Goal: Task Accomplishment & Management: Complete application form

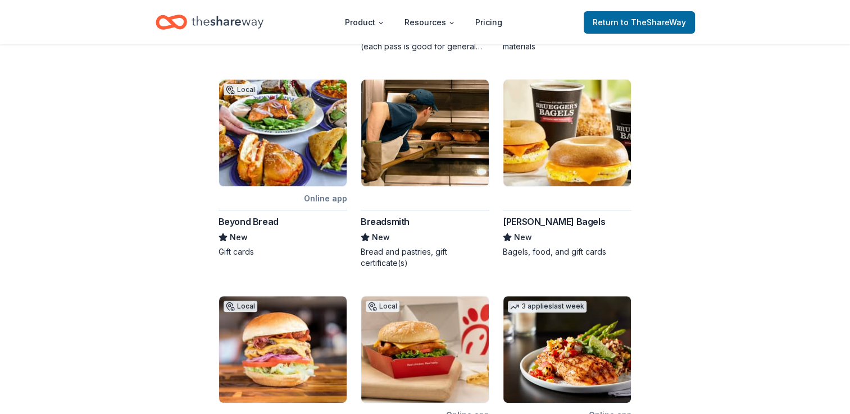
scroll to position [397, 0]
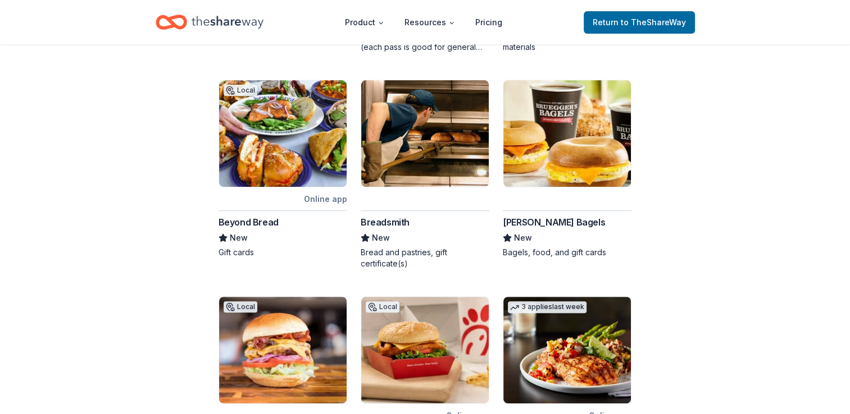
click at [548, 216] on div "Bruegger's Bagels" at bounding box center [554, 222] width 102 height 13
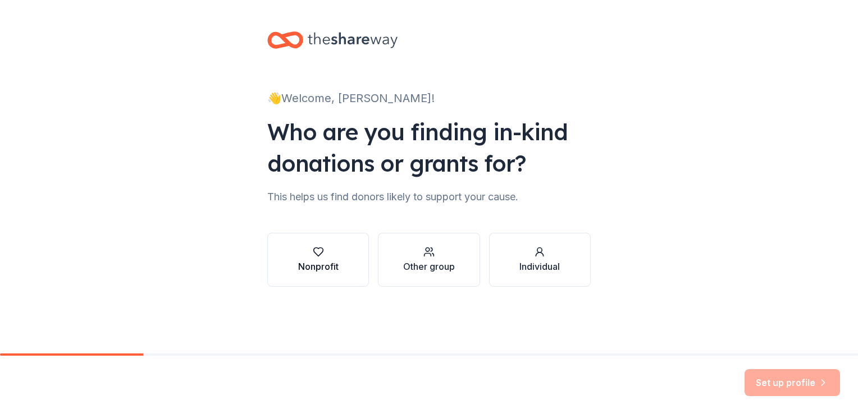
click at [340, 262] on button "Nonprofit" at bounding box center [318, 260] width 102 height 54
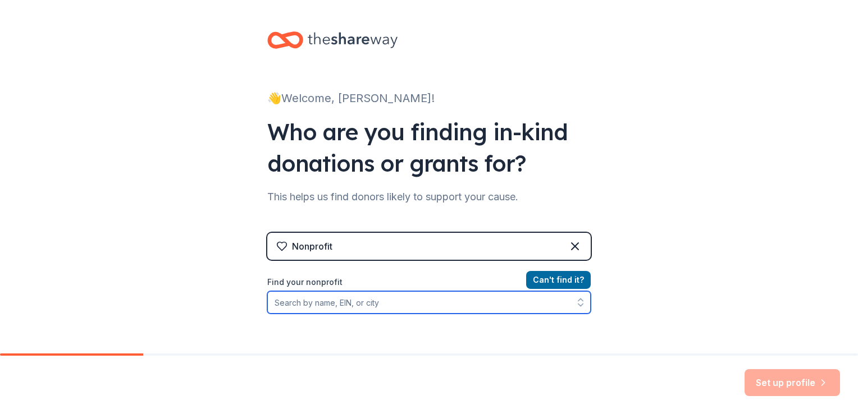
click at [300, 304] on input "Find your nonprofit" at bounding box center [428, 302] width 323 height 22
type input "Pima County School Superintendent's Office"
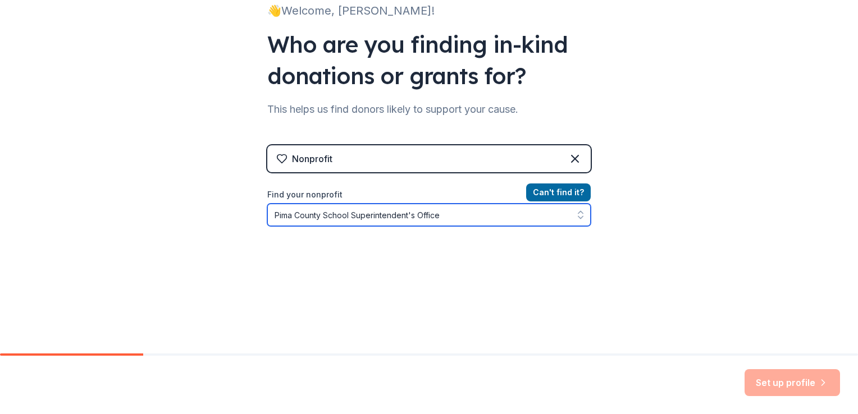
scroll to position [89, 0]
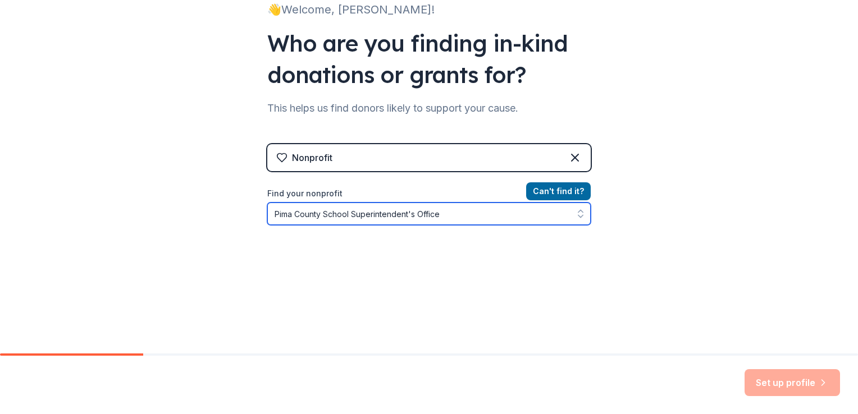
click at [460, 213] on input "Pima County School Superintendent's Office" at bounding box center [428, 214] width 323 height 22
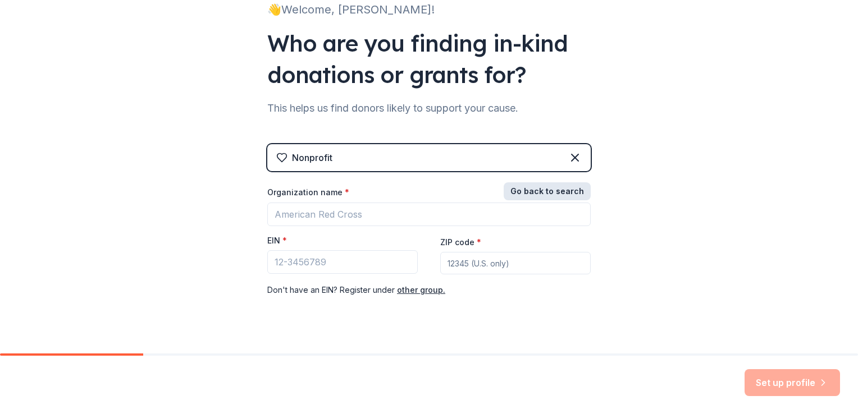
click at [556, 188] on button "Go back to search" at bounding box center [547, 192] width 87 height 18
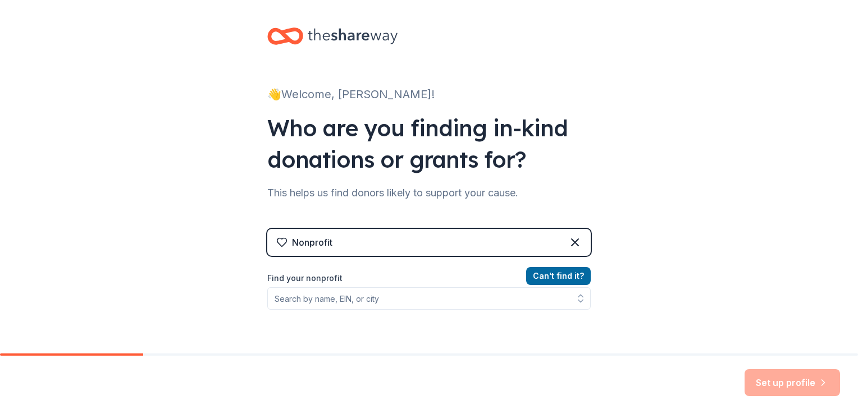
scroll to position [0, 0]
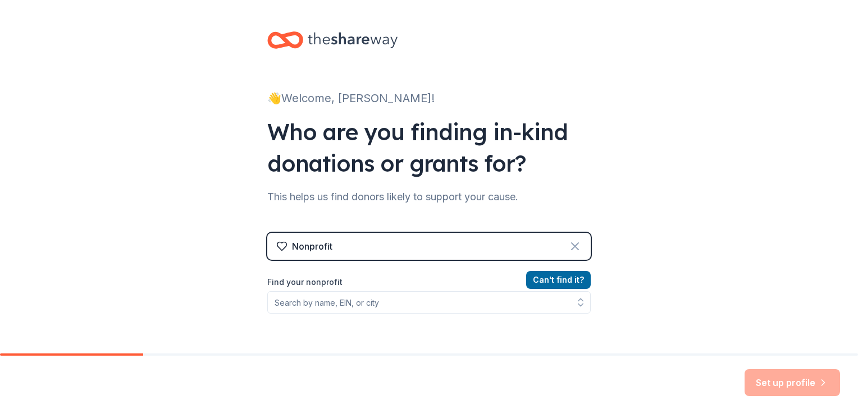
click at [572, 245] on icon at bounding box center [575, 246] width 7 height 7
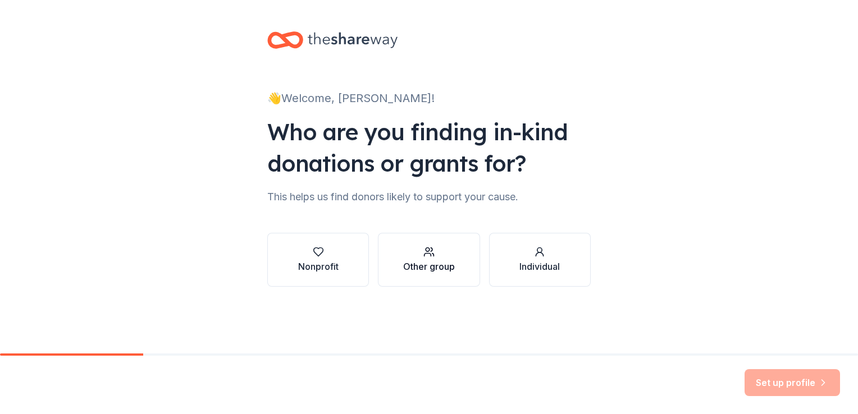
click at [423, 257] on icon "button" at bounding box center [428, 252] width 11 height 11
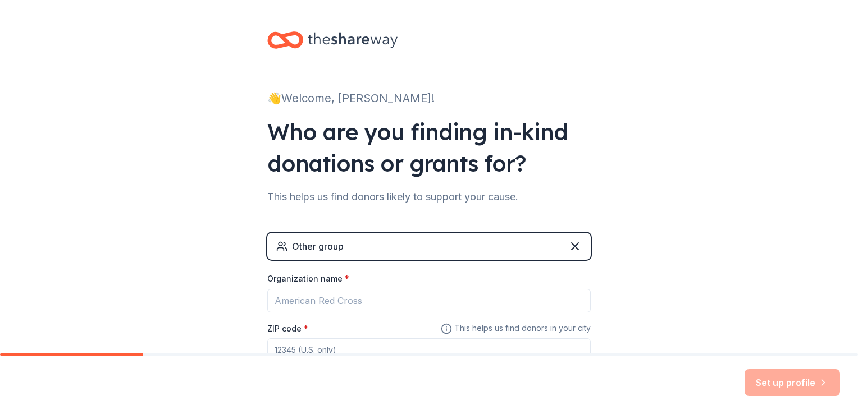
scroll to position [21, 0]
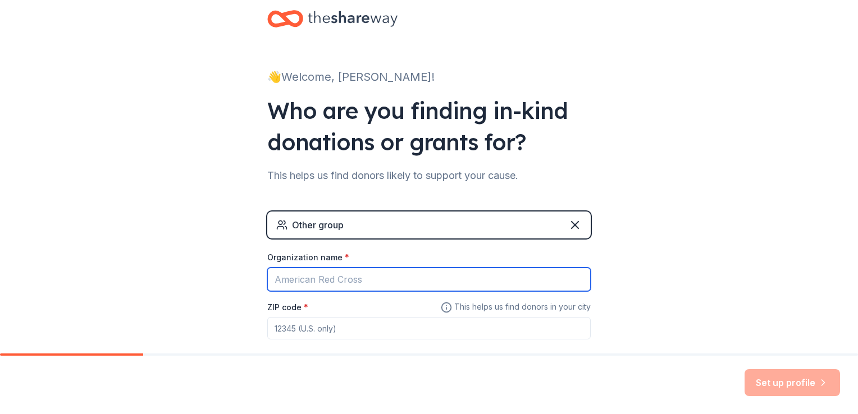
click at [293, 272] on input "Organization name *" at bounding box center [428, 280] width 323 height 24
type input "Pima County School Superintendent's Office"
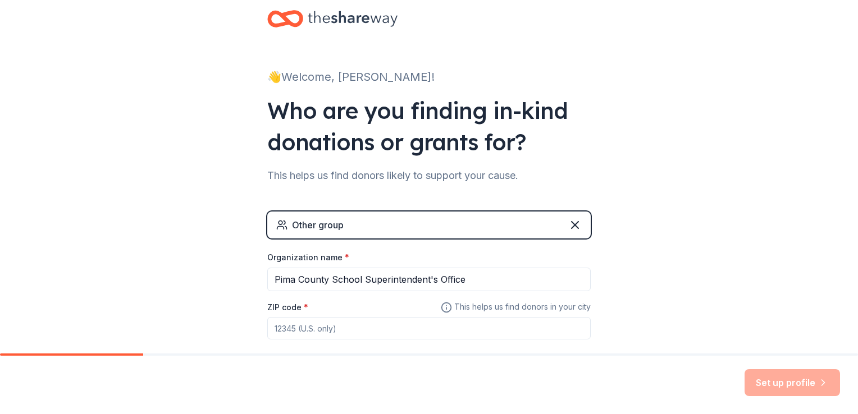
click at [303, 329] on input "ZIP code *" at bounding box center [428, 328] width 323 height 22
type input "85701"
click at [788, 385] on button "Set up profile" at bounding box center [792, 382] width 95 height 27
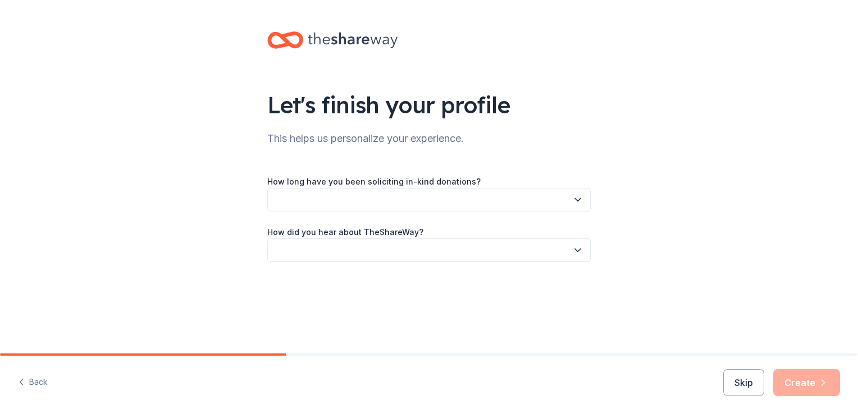
click at [580, 199] on icon "button" at bounding box center [578, 200] width 6 height 3
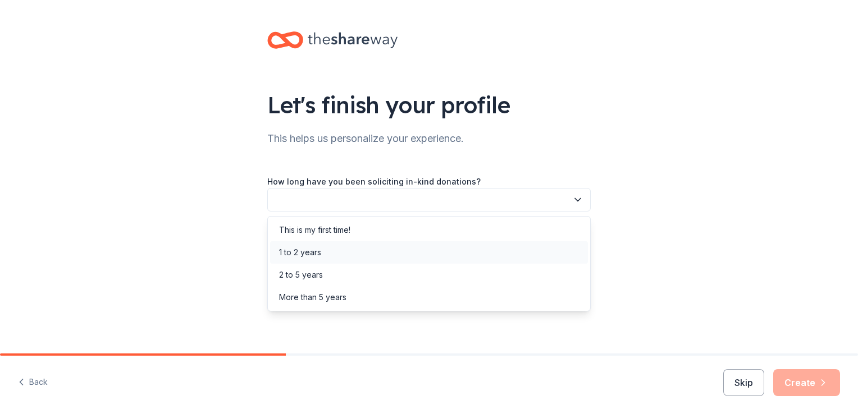
click at [315, 250] on div "1 to 2 years" at bounding box center [300, 252] width 42 height 13
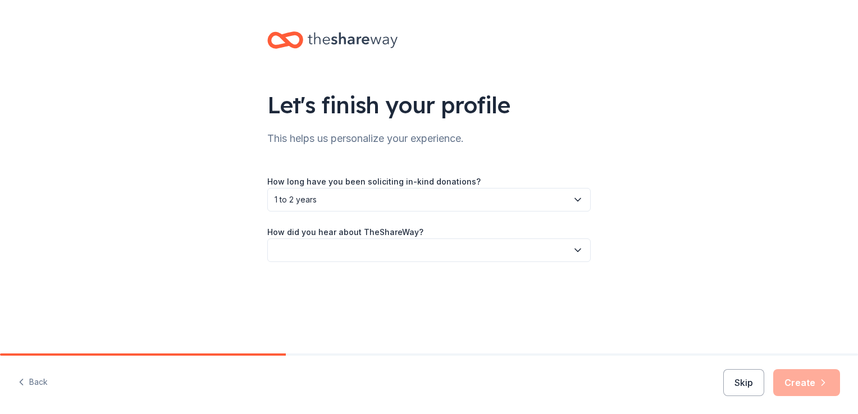
click at [576, 253] on icon "button" at bounding box center [577, 250] width 11 height 11
click at [354, 306] on div "Online search" at bounding box center [429, 303] width 318 height 22
click at [802, 382] on button "Create" at bounding box center [806, 382] width 67 height 27
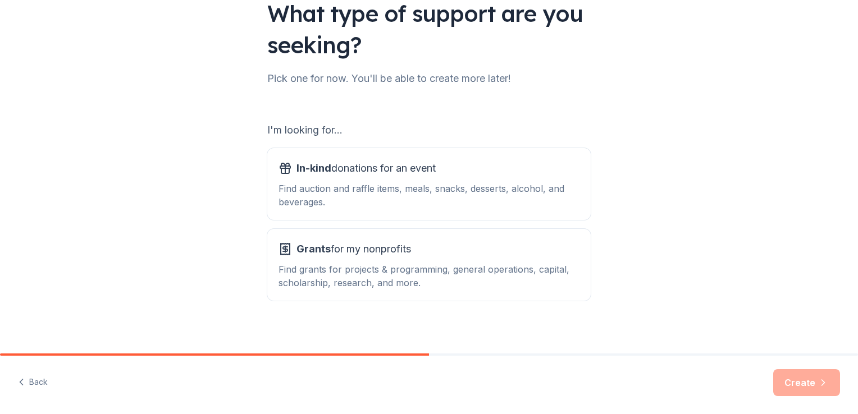
scroll to position [94, 0]
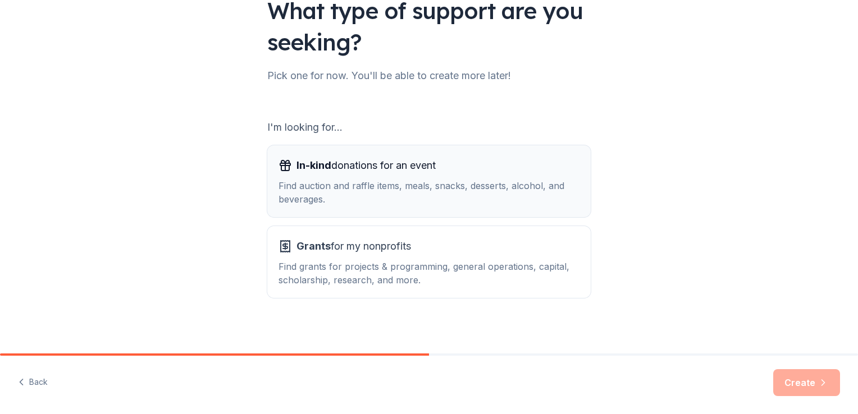
click at [435, 174] on span "In-kind donations for an event" at bounding box center [365, 166] width 139 height 18
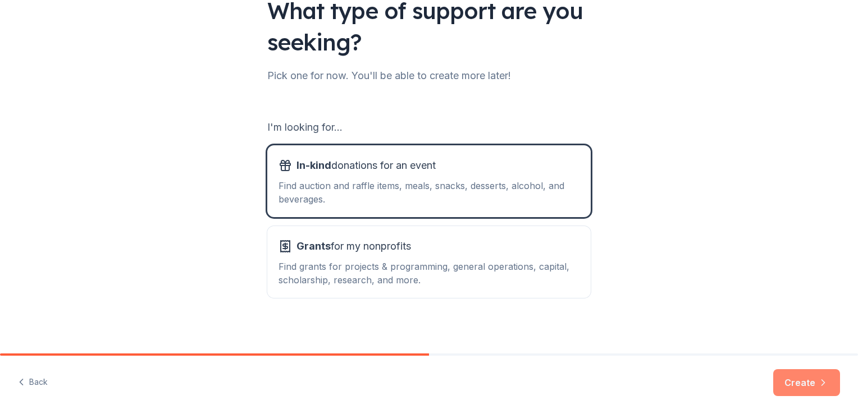
click at [804, 380] on button "Create" at bounding box center [806, 382] width 67 height 27
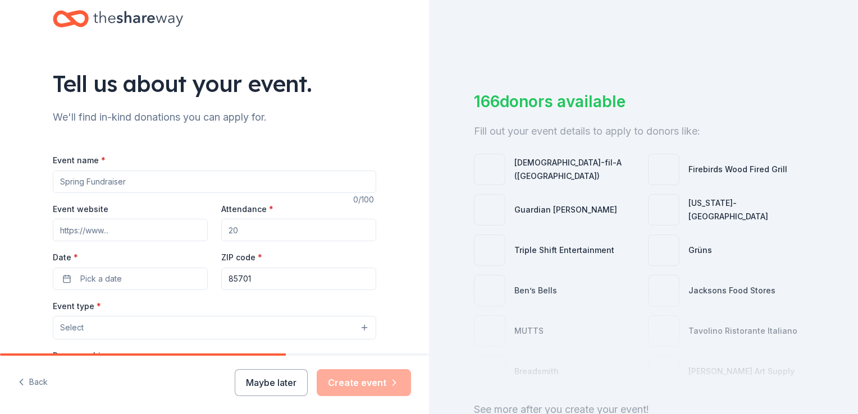
scroll to position [20, 0]
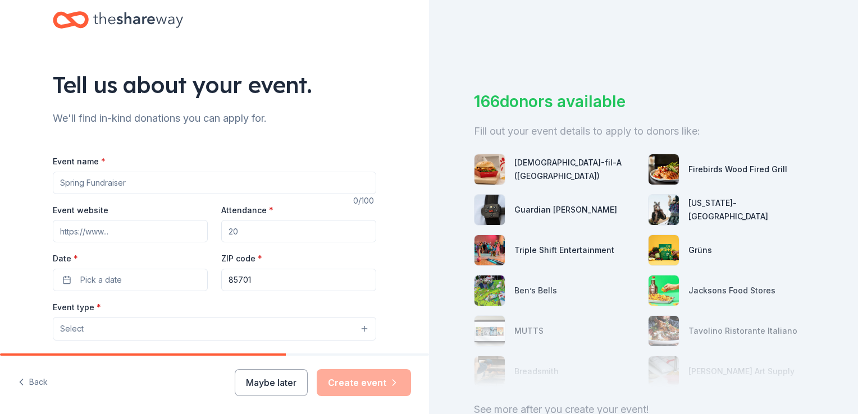
click at [67, 180] on input "Event name *" at bounding box center [214, 183] width 323 height 22
type input "2025 Celebrating Resilience Summit"
click at [115, 234] on input "Event website" at bounding box center [130, 231] width 155 height 22
click at [243, 233] on input "Attendance *" at bounding box center [298, 231] width 155 height 22
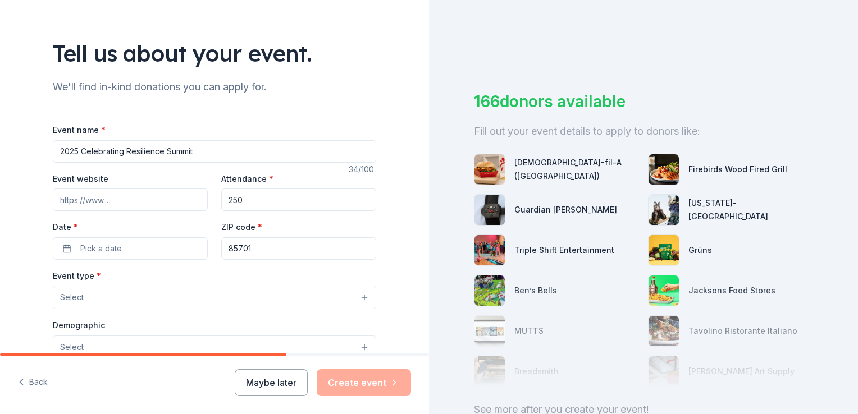
scroll to position [54, 0]
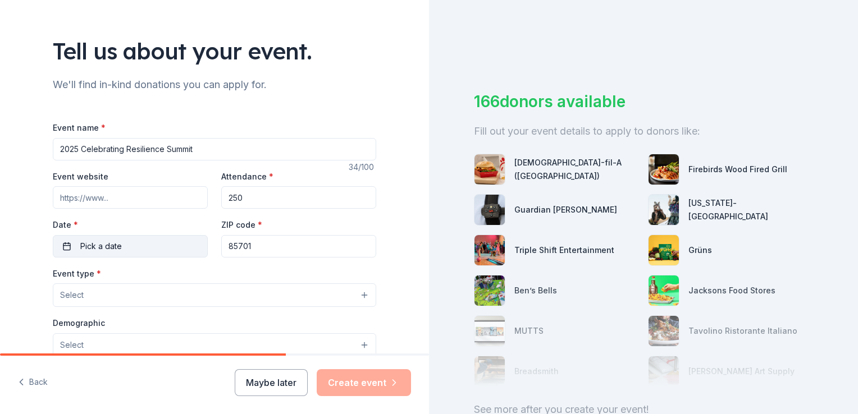
type input "250"
click at [111, 244] on span "Pick a date" at bounding box center [101, 246] width 42 height 13
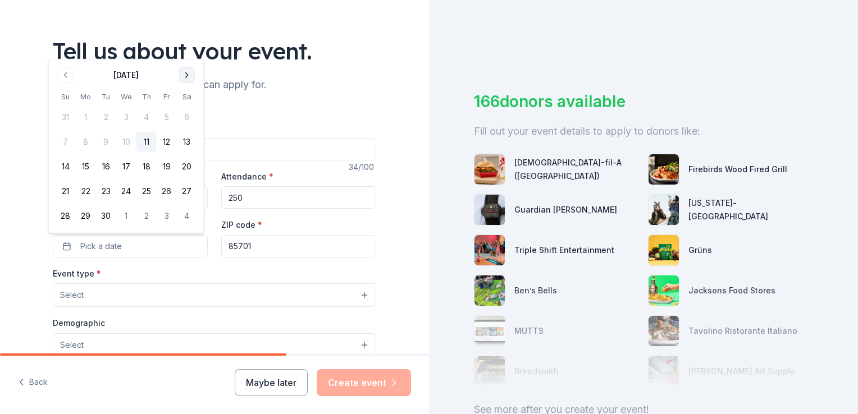
click at [185, 72] on button "Go to next month" at bounding box center [187, 75] width 16 height 16
click at [167, 192] on button "24" at bounding box center [167, 191] width 20 height 20
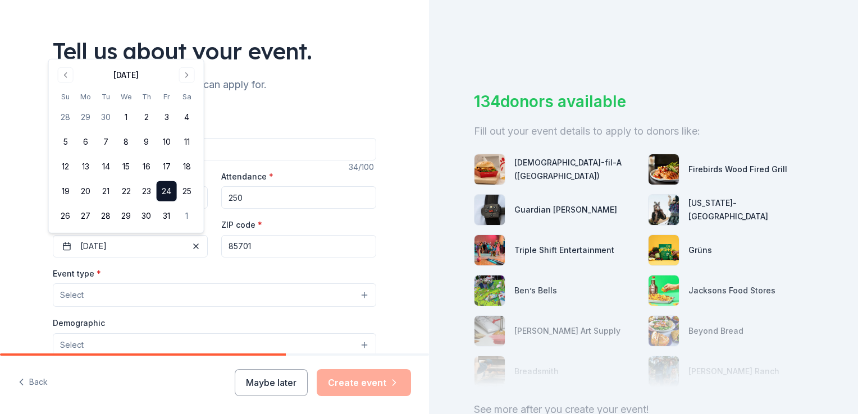
click at [186, 275] on div "Event type * Select" at bounding box center [214, 287] width 323 height 41
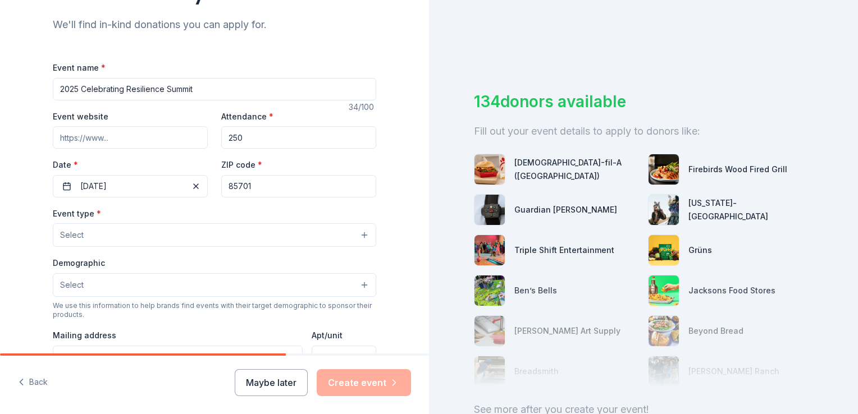
scroll to position [115, 0]
click at [139, 235] on button "Select" at bounding box center [214, 235] width 323 height 24
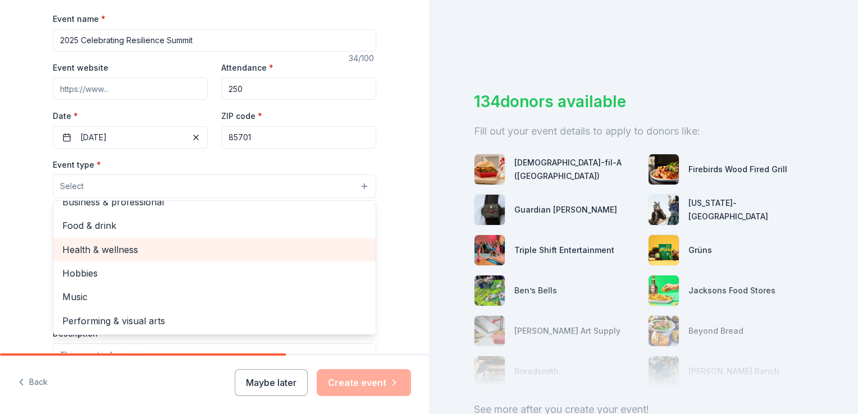
scroll to position [0, 0]
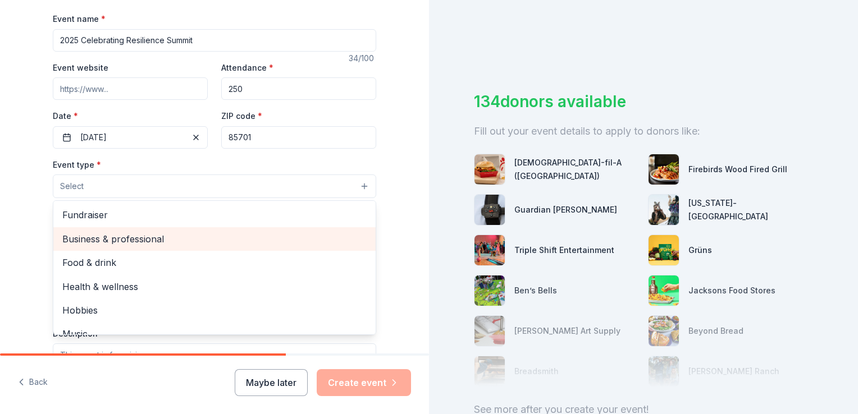
click at [158, 240] on span "Business & professional" at bounding box center [214, 239] width 304 height 15
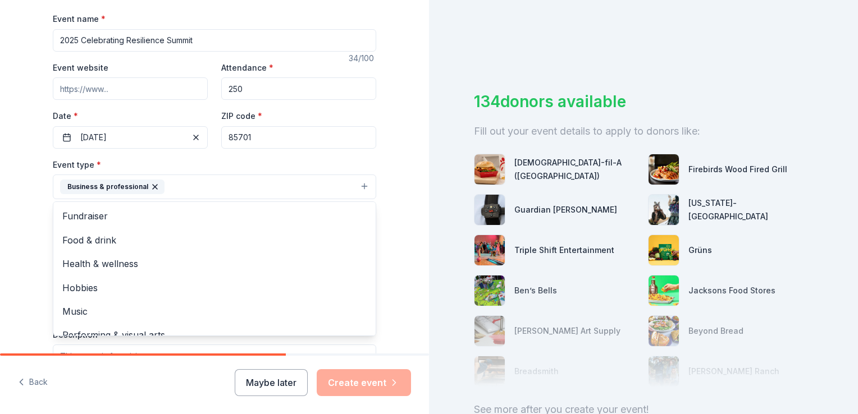
click at [403, 257] on div "Tell us about your event. We'll find in-kind donations you can apply for. Event…" at bounding box center [214, 211] width 429 height 749
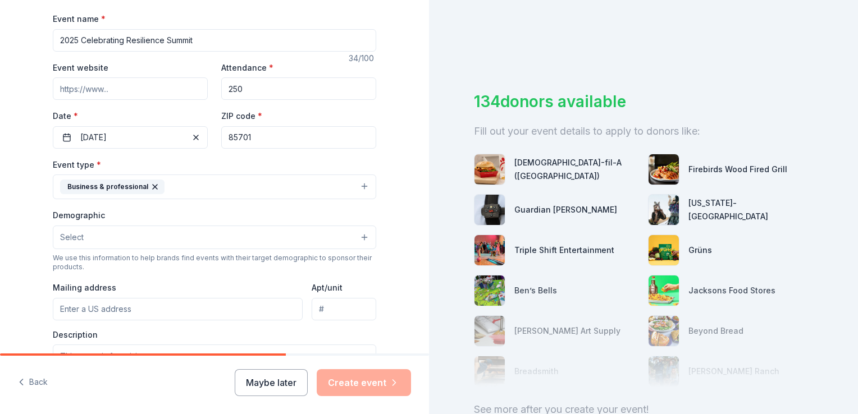
click at [97, 234] on button "Select" at bounding box center [214, 238] width 323 height 24
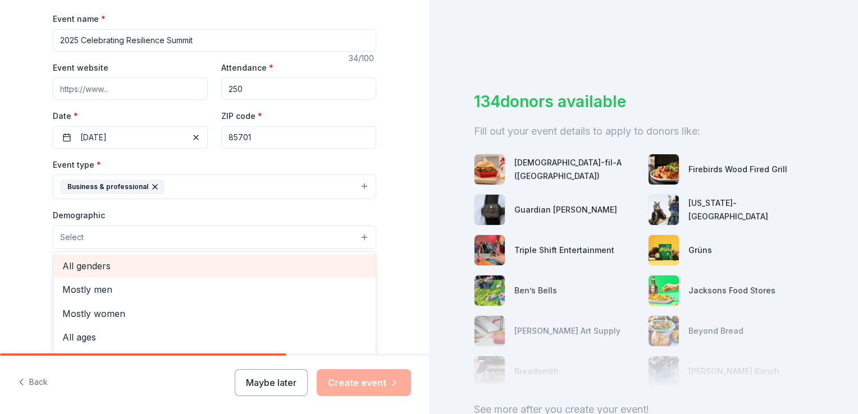
click at [99, 267] on span "All genders" at bounding box center [214, 266] width 304 height 15
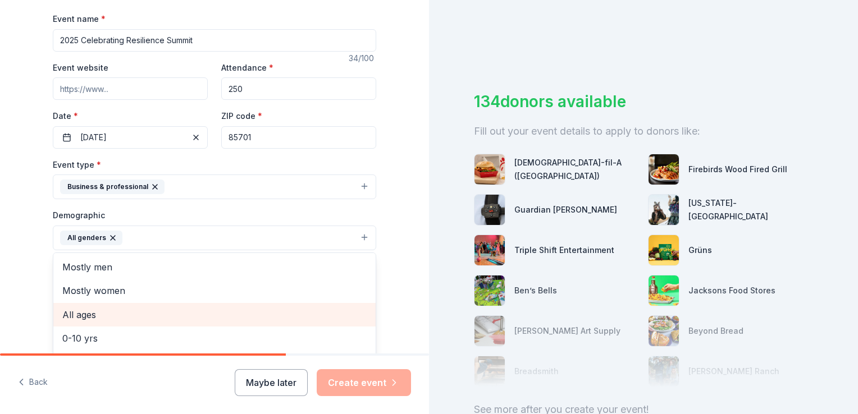
click at [92, 312] on span "All ages" at bounding box center [214, 315] width 304 height 15
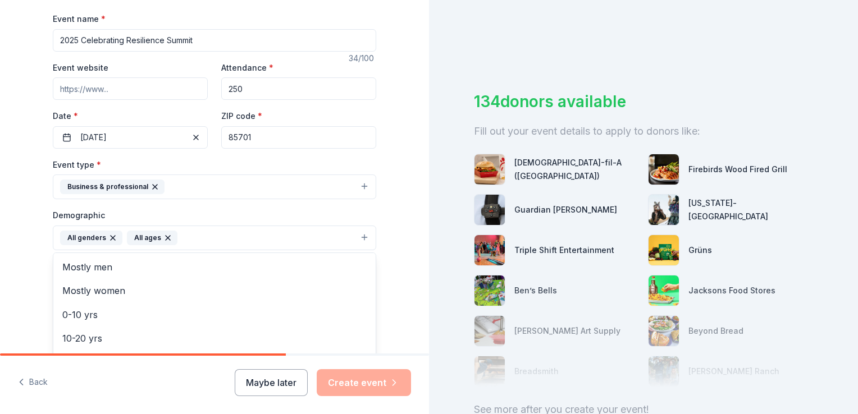
click at [401, 289] on div "Tell us about your event. We'll find in-kind donations you can apply for. Event…" at bounding box center [214, 212] width 429 height 750
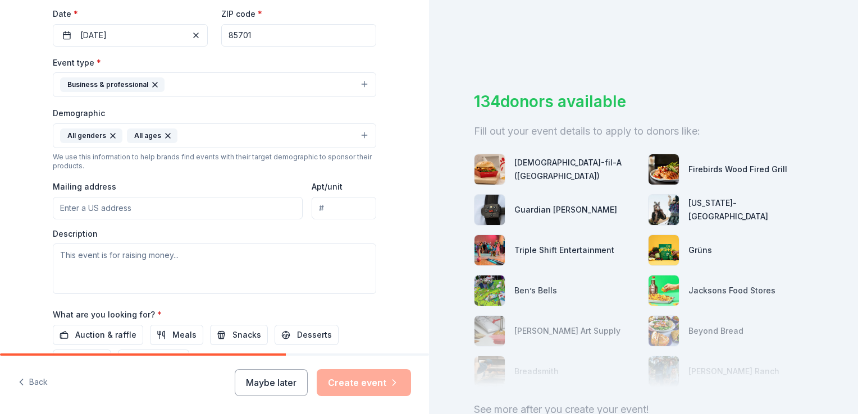
scroll to position [266, 0]
click at [85, 208] on input "Mailing address" at bounding box center [178, 207] width 250 height 22
type input "200 N Stone Ave Tucson, AZ 85701"
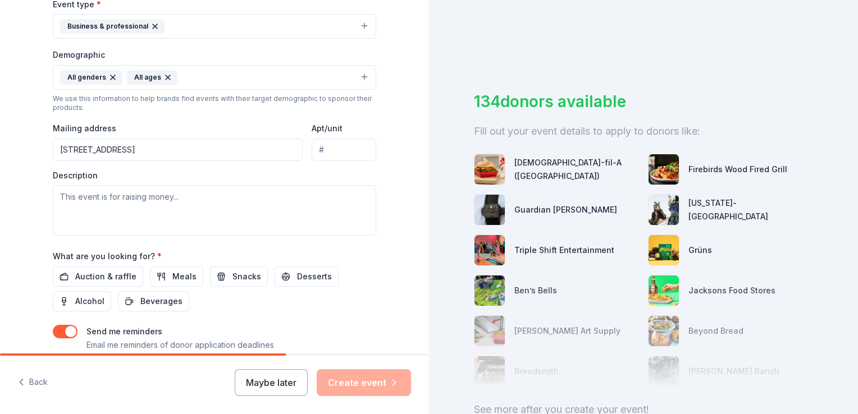
scroll to position [323, 0]
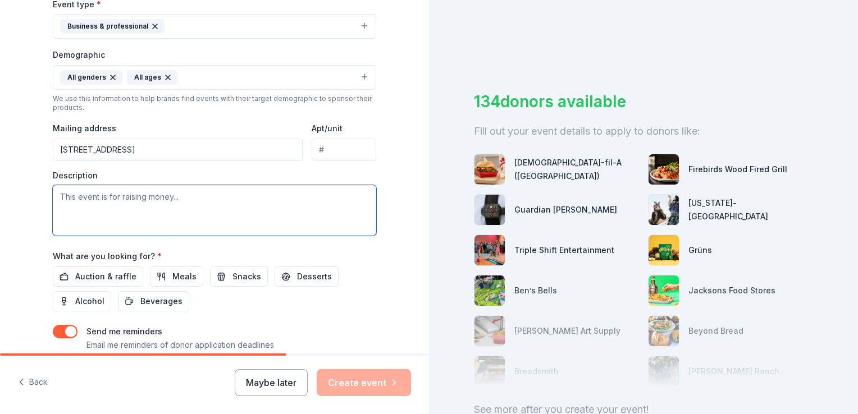
click at [61, 198] on textarea at bounding box center [214, 210] width 323 height 51
click at [61, 195] on textarea at bounding box center [214, 210] width 323 height 51
paste textarea "This unique conference is open to educators, leaders, community and youth-servi…"
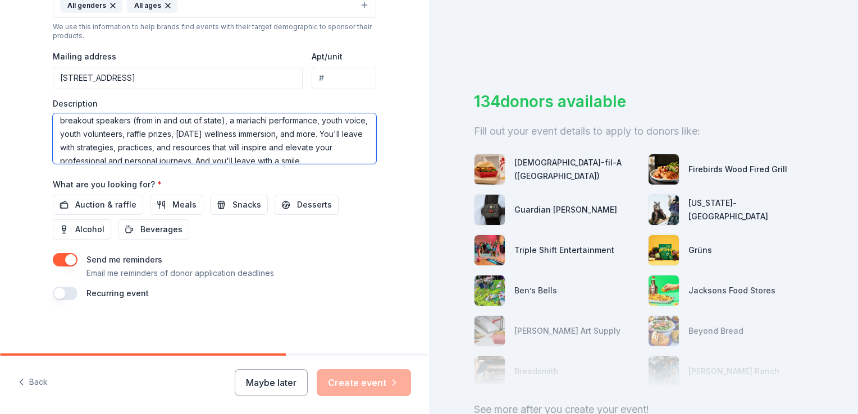
scroll to position [148, 0]
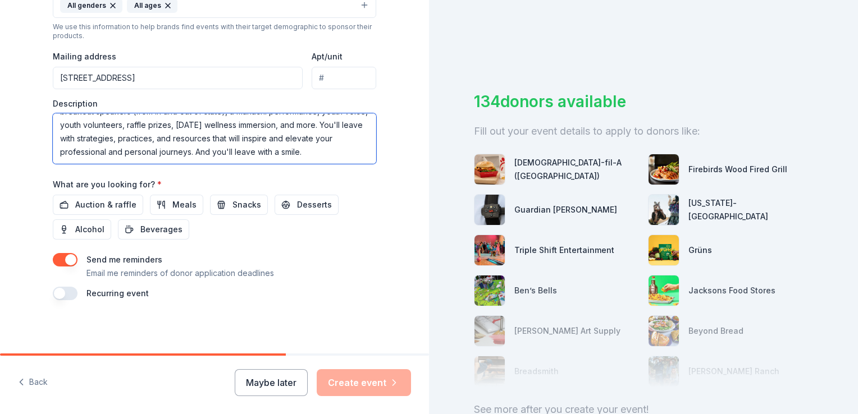
click at [323, 140] on textarea "This unique conference is open to educators, leaders, community and youth-servi…" at bounding box center [214, 138] width 323 height 51
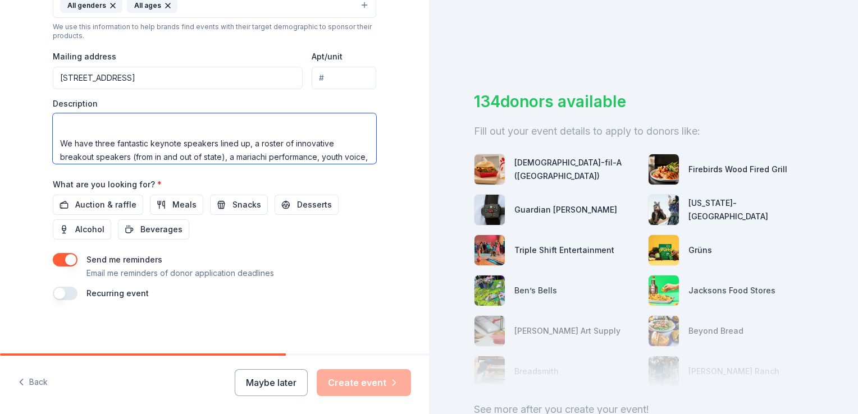
scroll to position [90, 0]
click at [56, 140] on textarea "This unique conference is open to educators, leaders, community and youth-servi…" at bounding box center [214, 138] width 323 height 51
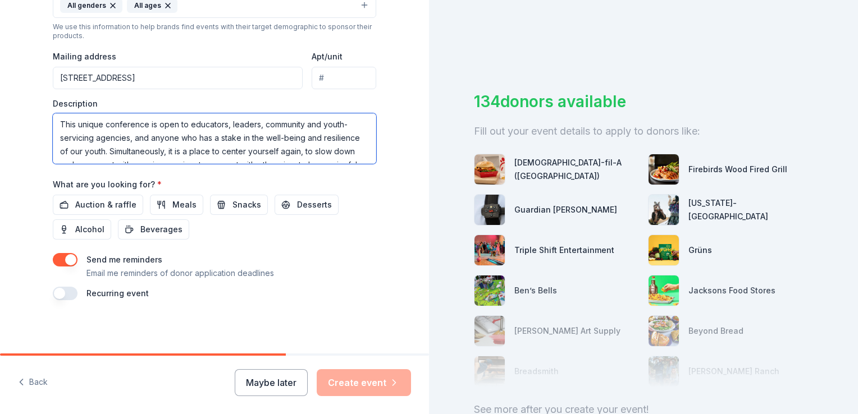
scroll to position [0, 0]
click at [142, 122] on textarea "This unique conference is open to educators, leaders, community and youth-servi…" at bounding box center [214, 138] width 323 height 51
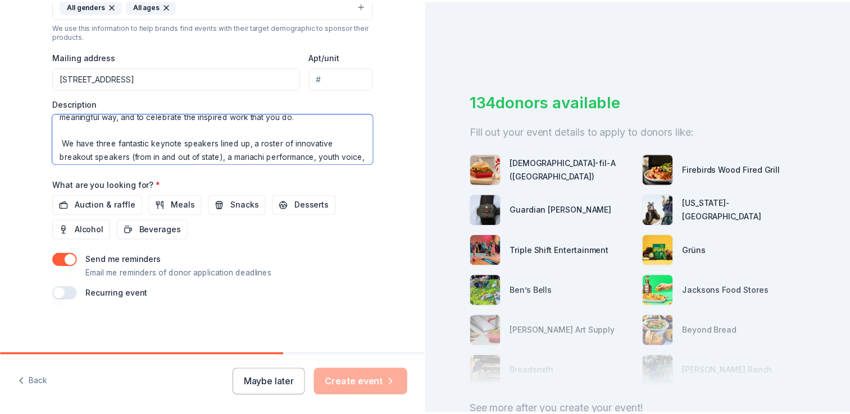
scroll to position [65, 0]
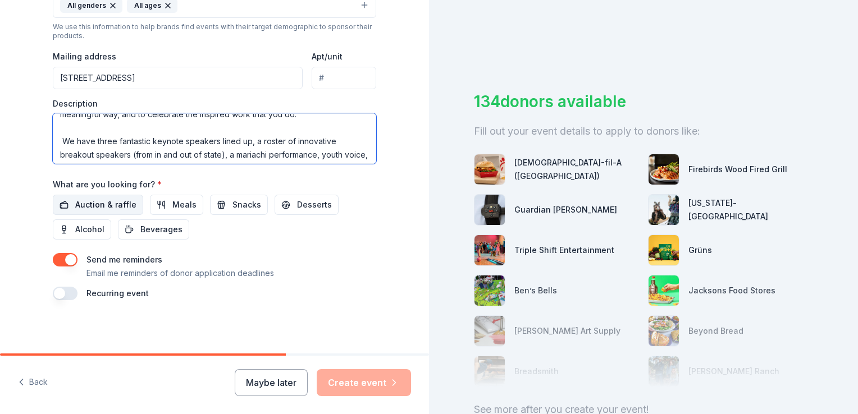
type textarea "The 2025 Celebrating Resilience Summit is open to educators, leaders, community…"
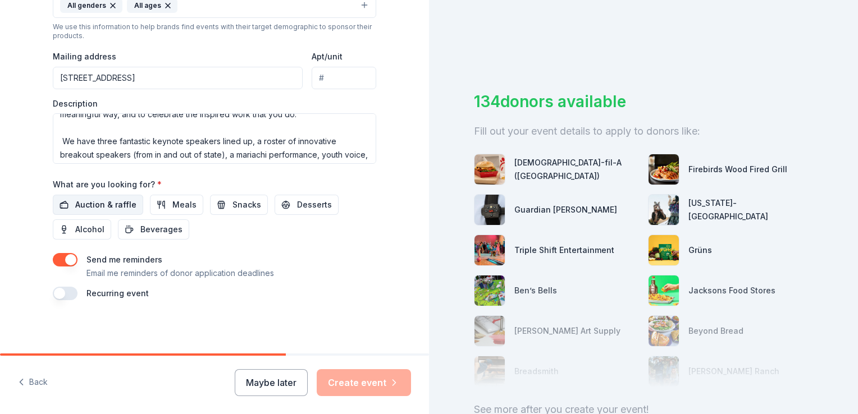
click at [108, 200] on span "Auction & raffle" at bounding box center [105, 204] width 61 height 13
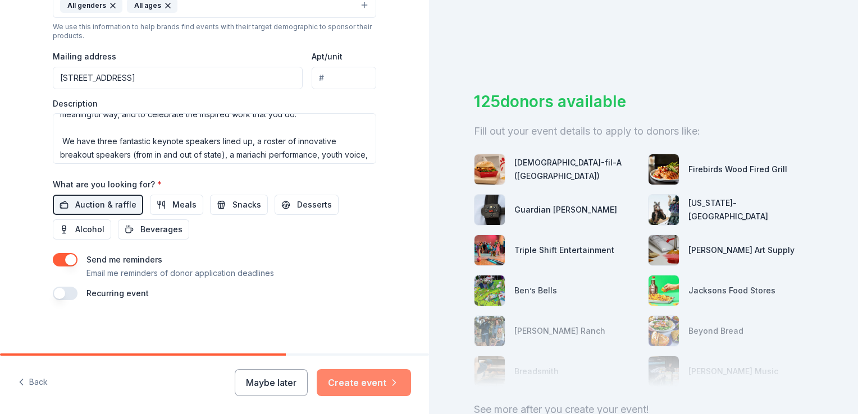
click at [355, 381] on button "Create event" at bounding box center [364, 382] width 94 height 27
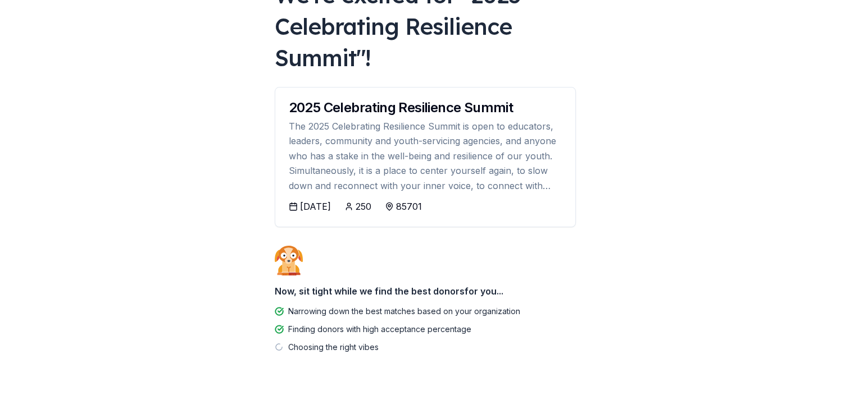
scroll to position [106, 0]
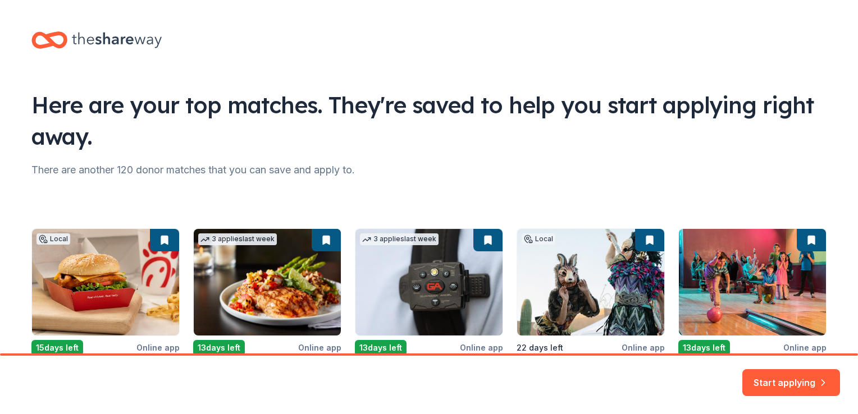
click at [150, 303] on div "Local 15 days left Online app Chick-fil-A (Tucson) New Food, gift card(s) 3 app…" at bounding box center [428, 324] width 795 height 190
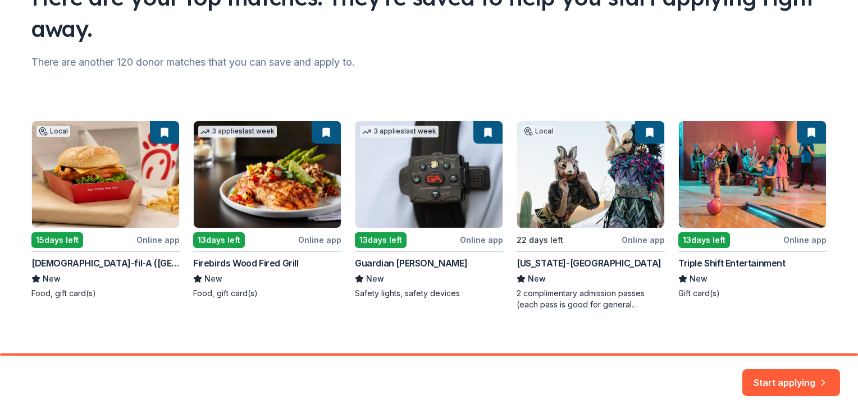
scroll to position [109, 0]
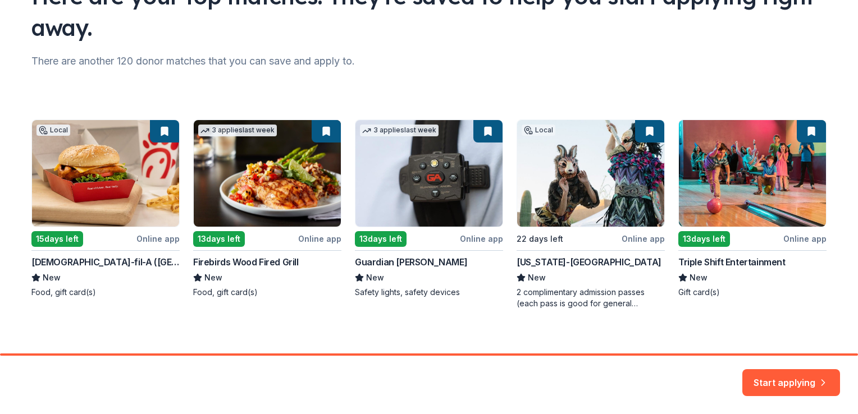
click at [65, 239] on div "Local 15 days left Online app Chick-fil-A (Tucson) New Food, gift card(s) 3 app…" at bounding box center [428, 215] width 795 height 190
click at [153, 240] on div "Local 15 days left Online app Chick-fil-A (Tucson) New Food, gift card(s) 3 app…" at bounding box center [428, 215] width 795 height 190
click at [156, 130] on div "Local 15 days left Online app Chick-fil-A (Tucson) New Food, gift card(s) 3 app…" at bounding box center [428, 215] width 795 height 190
click at [787, 377] on button "Start applying" at bounding box center [791, 376] width 98 height 27
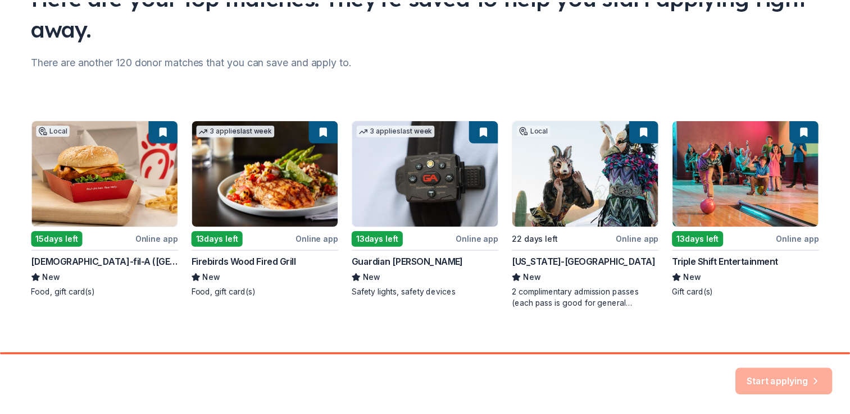
scroll to position [118, 0]
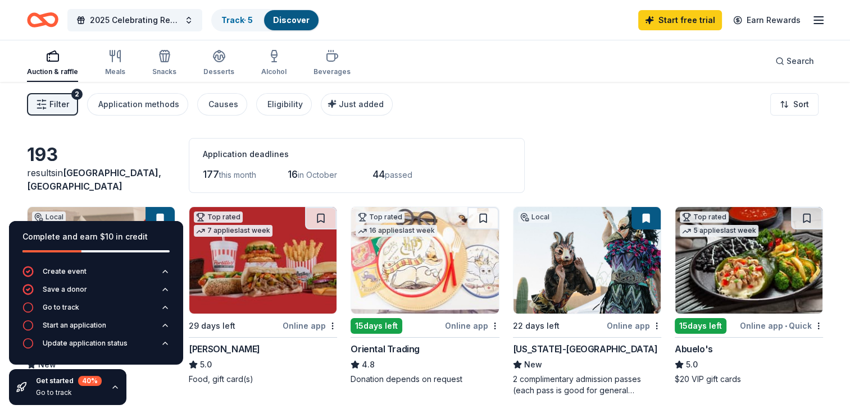
click at [166, 158] on div "193" at bounding box center [101, 155] width 148 height 22
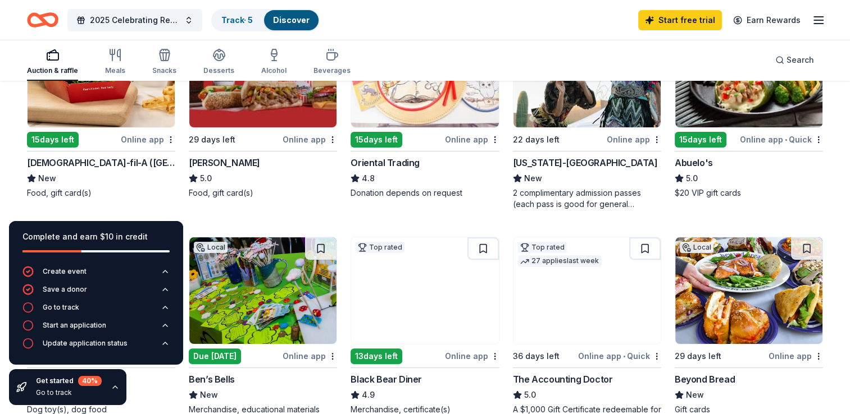
scroll to position [189, 0]
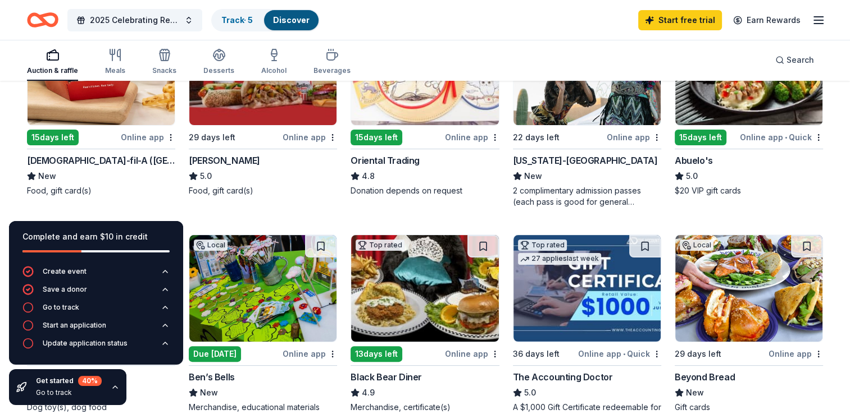
click at [145, 134] on div "Online app" at bounding box center [148, 137] width 54 height 14
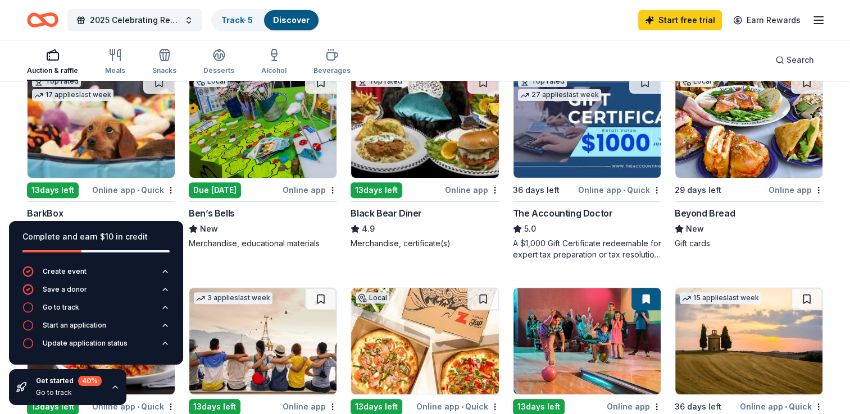
scroll to position [352, 0]
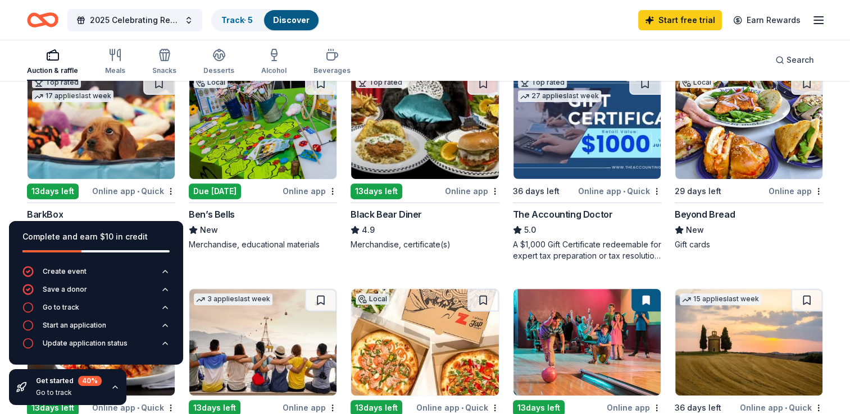
click at [787, 190] on div "Online app" at bounding box center [795, 191] width 54 height 14
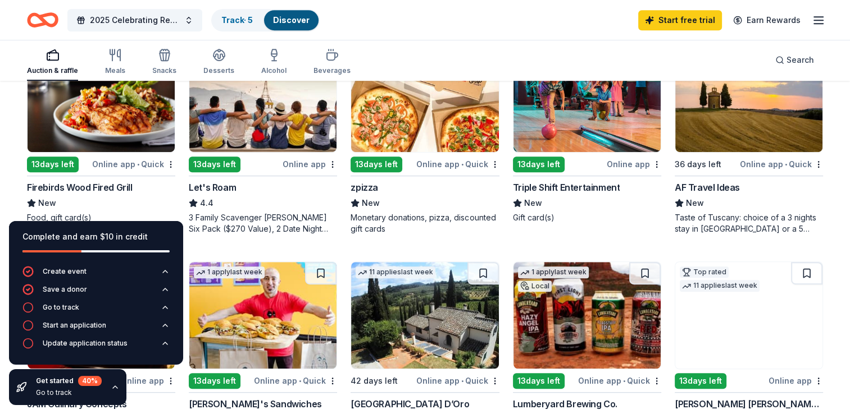
scroll to position [591, 0]
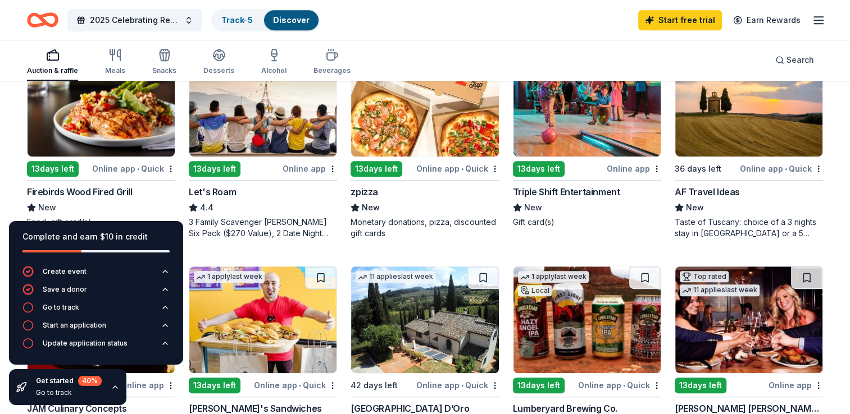
click at [457, 165] on div "Online app • Quick" at bounding box center [457, 169] width 83 height 14
click at [67, 165] on div "13 days left" at bounding box center [53, 169] width 52 height 16
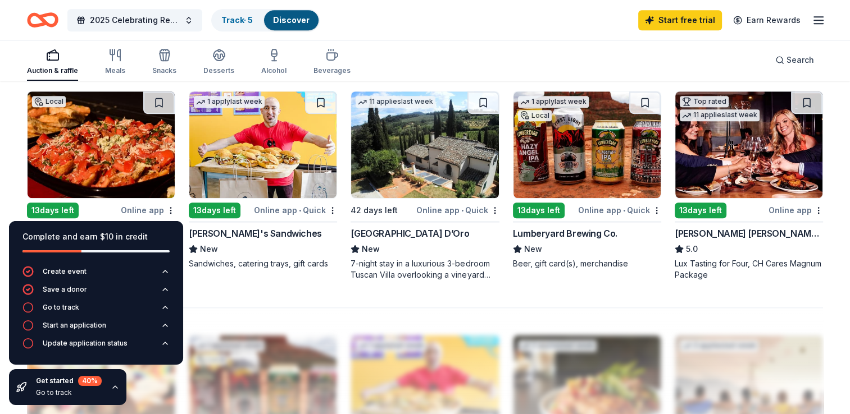
scroll to position [768, 0]
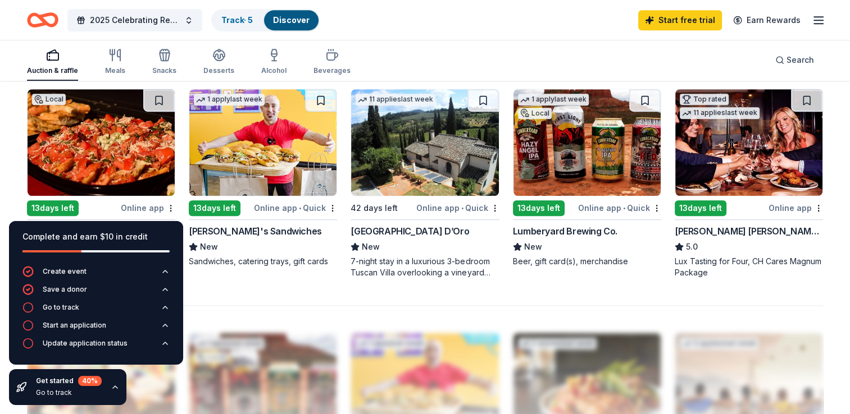
click at [220, 203] on div "13 days left" at bounding box center [215, 208] width 52 height 16
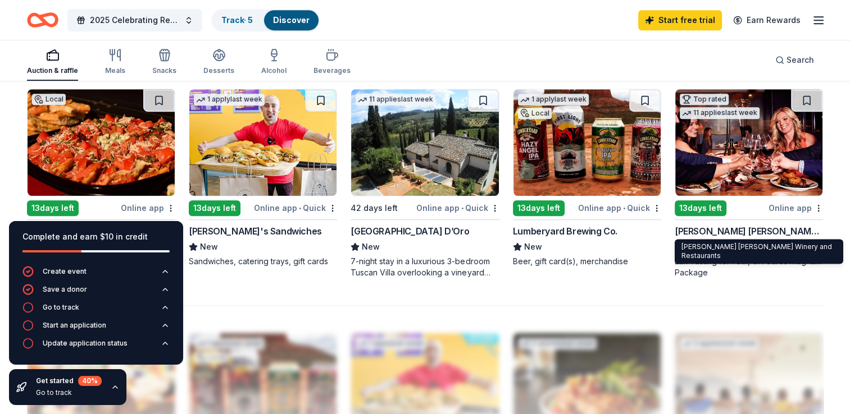
click at [714, 230] on div "Cooper's Hawk Winery and Restaurants" at bounding box center [748, 231] width 148 height 13
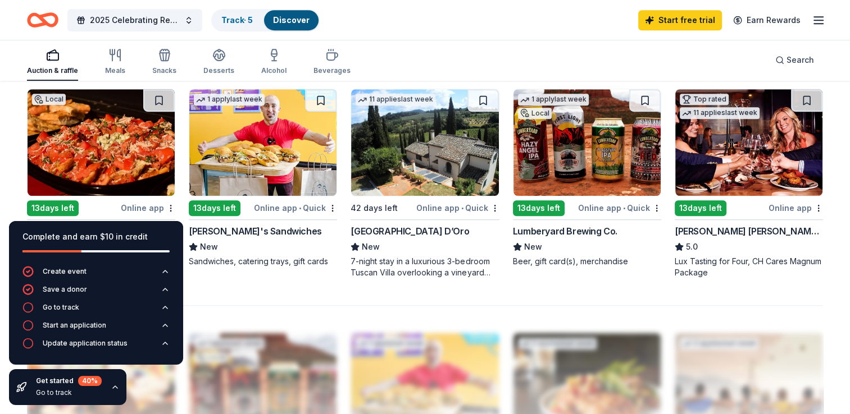
click at [595, 203] on div "Online app • Quick" at bounding box center [619, 208] width 83 height 14
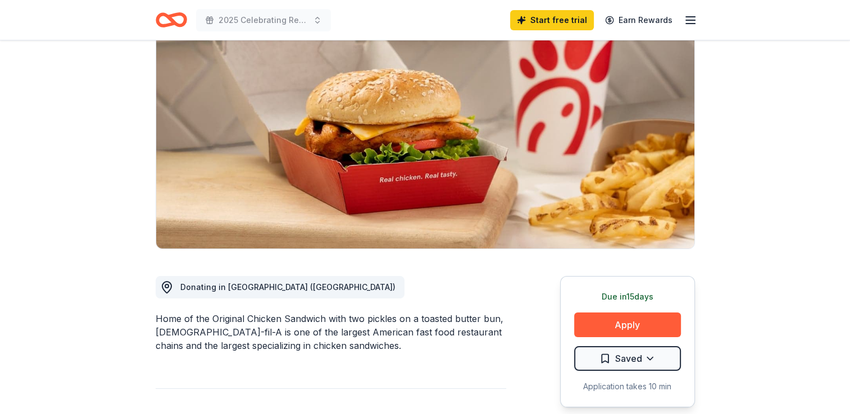
scroll to position [121, 0]
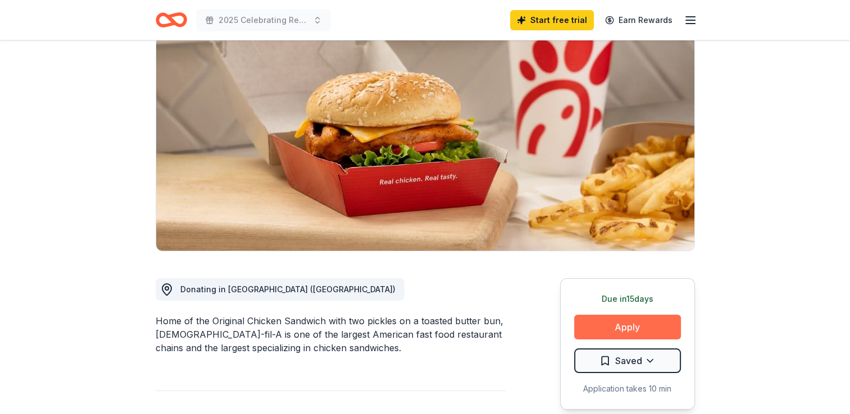
click at [615, 315] on button "Apply" at bounding box center [627, 327] width 107 height 25
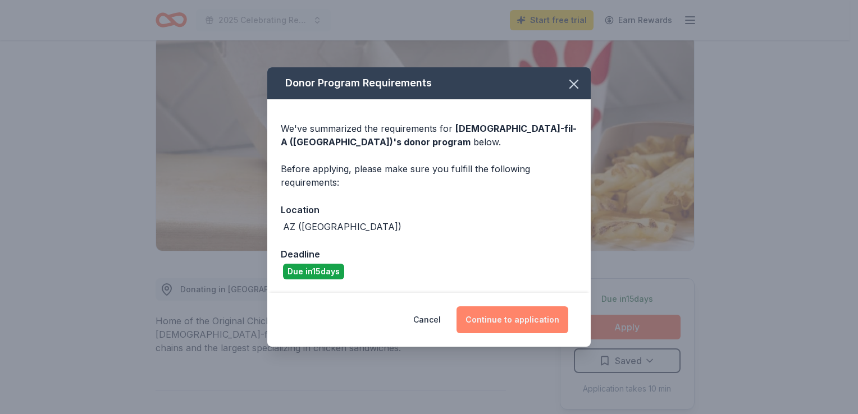
click at [514, 321] on button "Continue to application" at bounding box center [513, 320] width 112 height 27
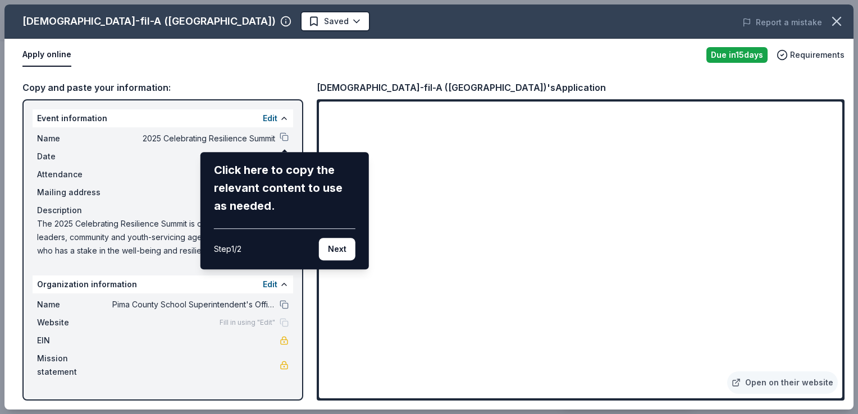
click at [283, 136] on div "Chick-fil-A (Tucson) Saved Report a mistake Apply online Due in 15 days Require…" at bounding box center [428, 206] width 849 height 405
click at [261, 190] on div "Click here to copy the relevant content to use as needed." at bounding box center [285, 188] width 142 height 54
click at [339, 250] on button "Next" at bounding box center [337, 249] width 37 height 22
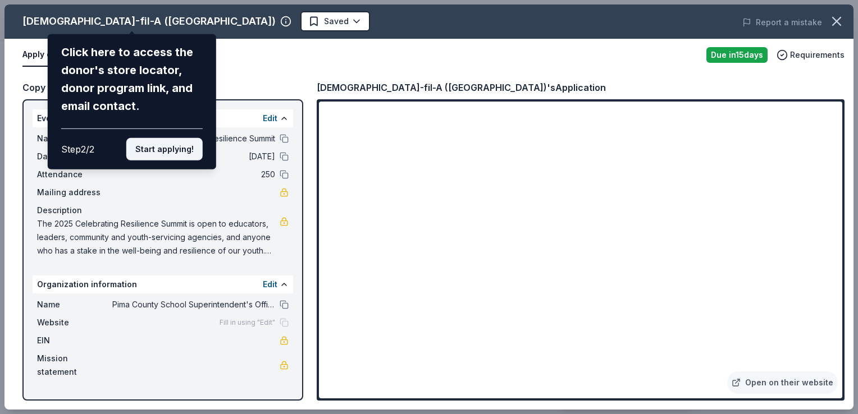
click at [166, 144] on button "Start applying!" at bounding box center [164, 149] width 76 height 22
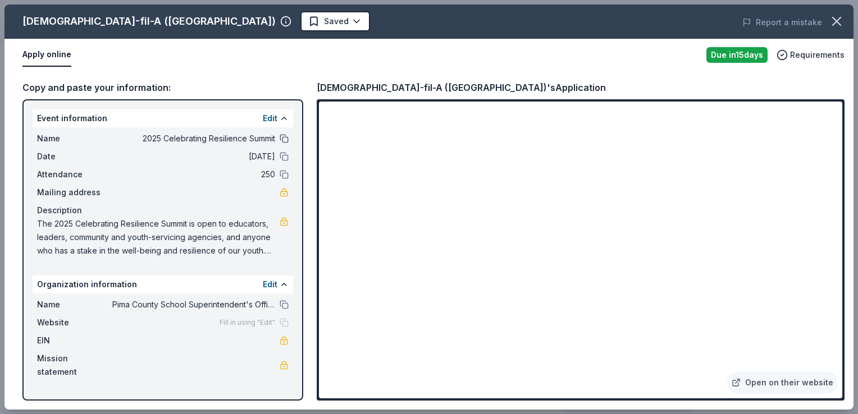
click at [281, 136] on button at bounding box center [284, 138] width 9 height 9
click at [147, 238] on span "The 2025 Celebrating Resilience Summit is open to educators, leaders, community…" at bounding box center [158, 237] width 243 height 40
click at [838, 20] on icon "button" at bounding box center [837, 21] width 16 height 16
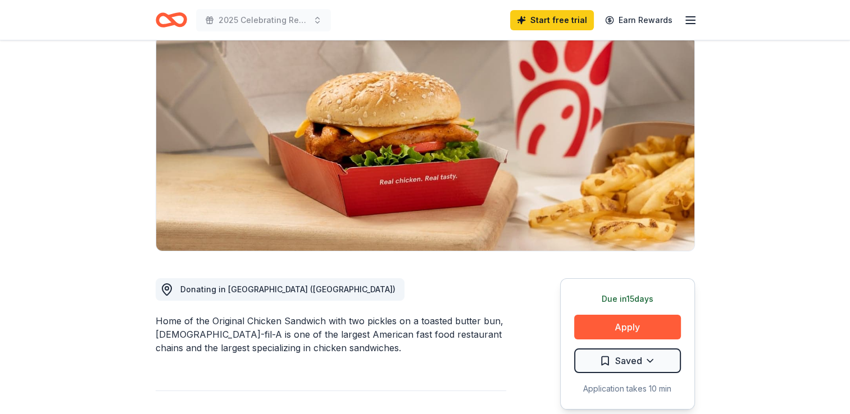
scroll to position [0, 0]
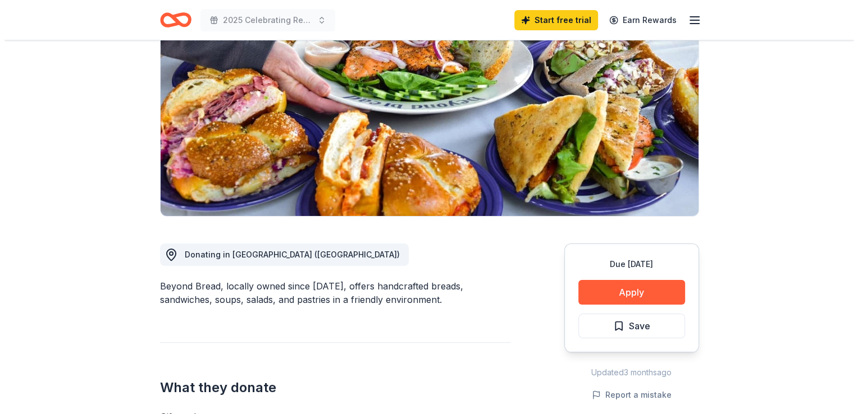
scroll to position [132, 0]
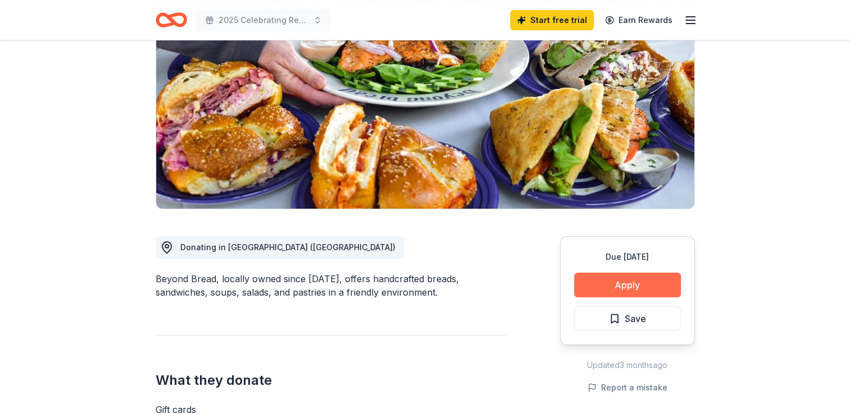
click at [613, 283] on button "Apply" at bounding box center [627, 285] width 107 height 25
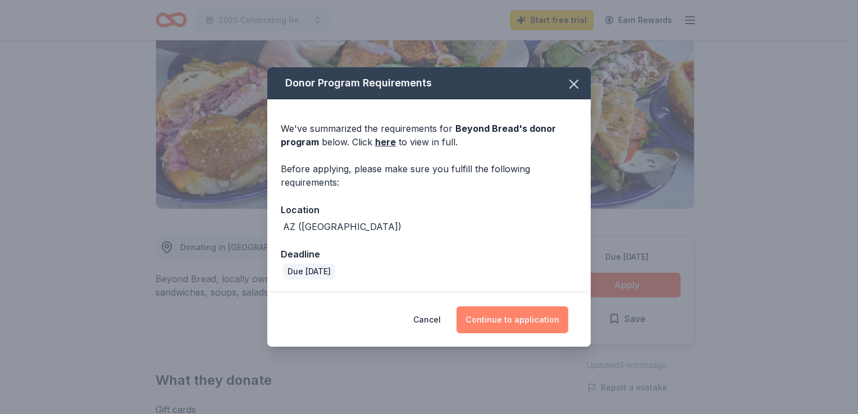
click at [509, 323] on button "Continue to application" at bounding box center [513, 320] width 112 height 27
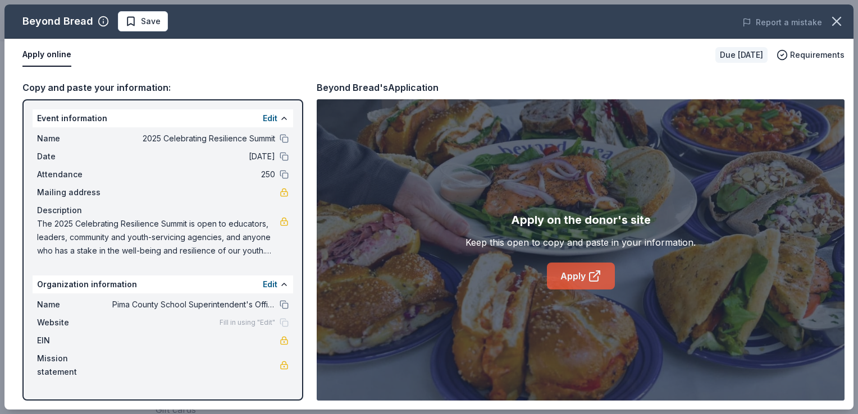
click at [571, 277] on link "Apply" at bounding box center [581, 276] width 68 height 27
click at [270, 116] on button "Edit" at bounding box center [270, 118] width 15 height 13
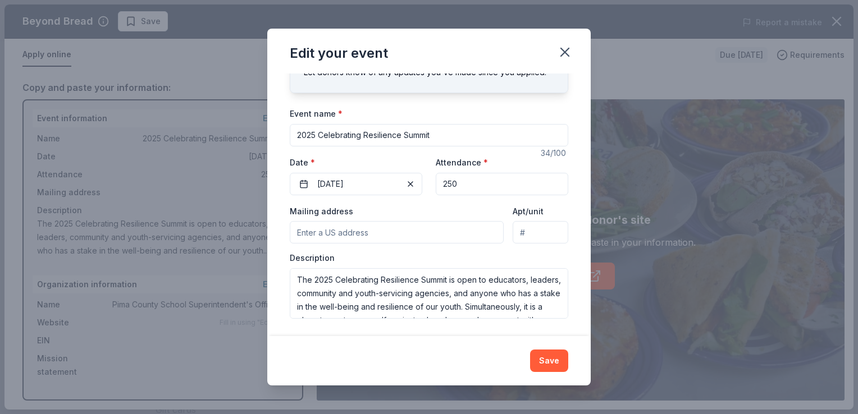
scroll to position [0, 0]
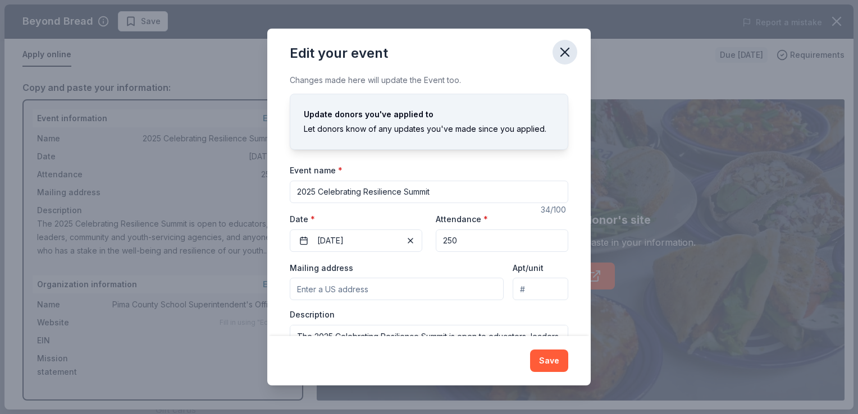
click at [564, 53] on icon "button" at bounding box center [565, 52] width 8 height 8
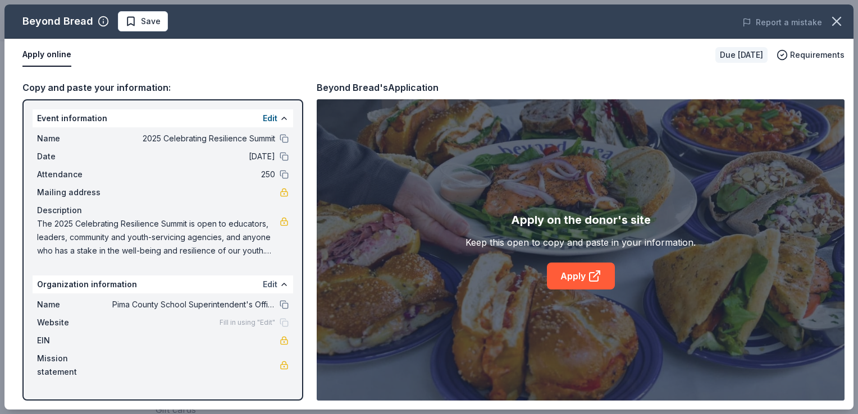
click at [268, 284] on button "Edit" at bounding box center [270, 284] width 15 height 13
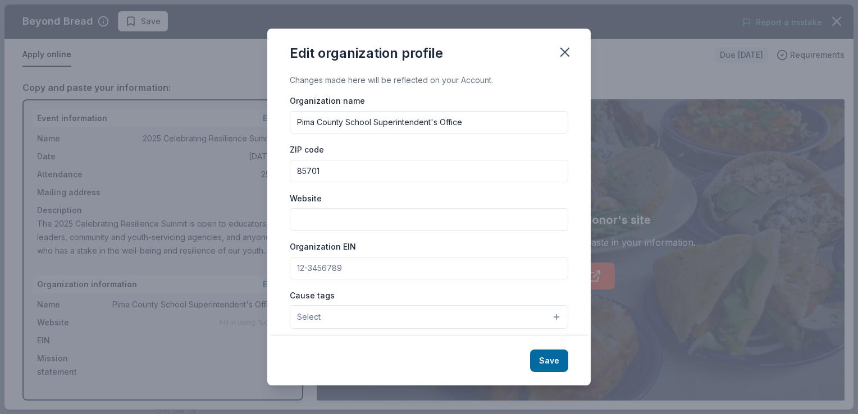
click at [705, 304] on div "Edit organization profile Changes made here will be reflected on your Account. …" at bounding box center [429, 207] width 858 height 414
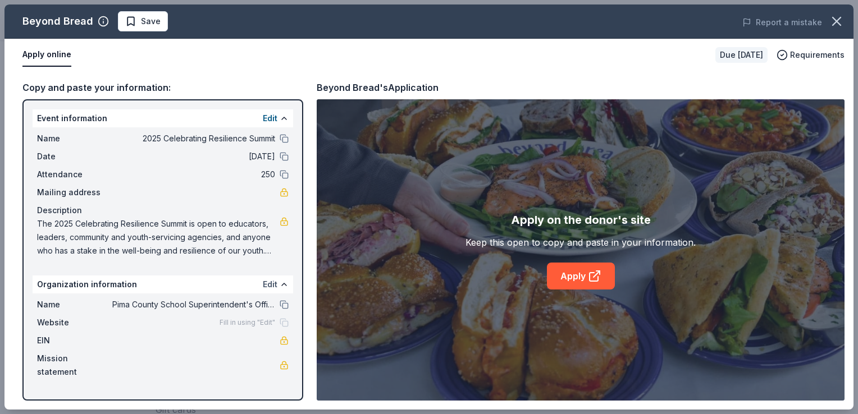
click at [270, 282] on button "Edit" at bounding box center [270, 284] width 15 height 13
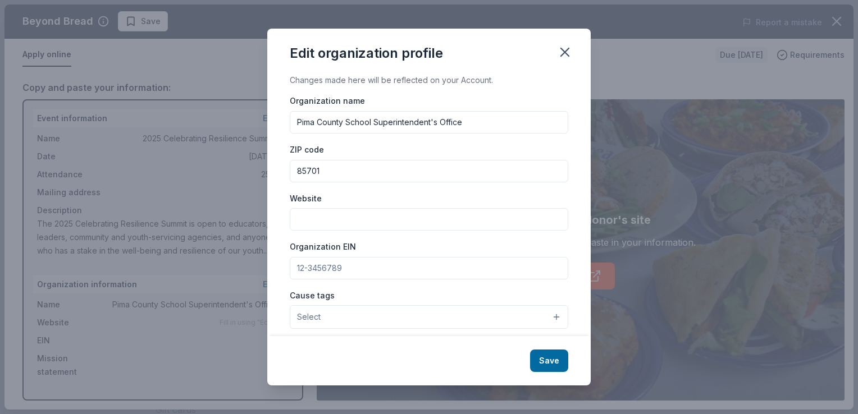
click at [299, 221] on input "Website" at bounding box center [429, 219] width 279 height 22
paste input "https://www.schools.pima.gov/"
type input "https://www.schools.pima.gov/"
click at [550, 361] on button "Save" at bounding box center [549, 361] width 38 height 22
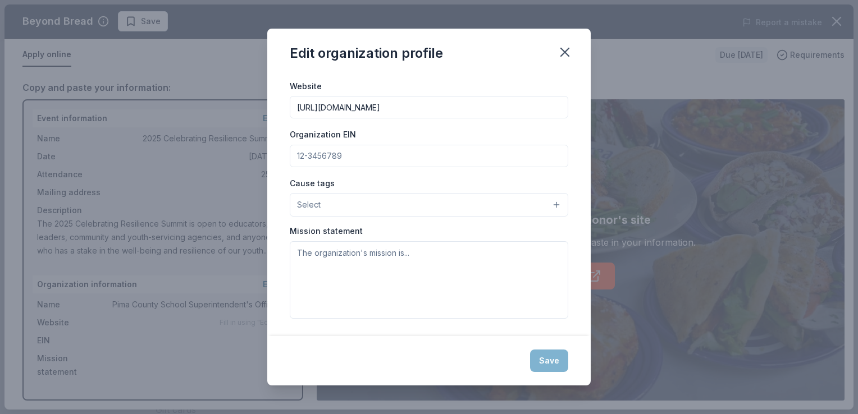
click at [549, 360] on div "Save" at bounding box center [428, 360] width 323 height 49
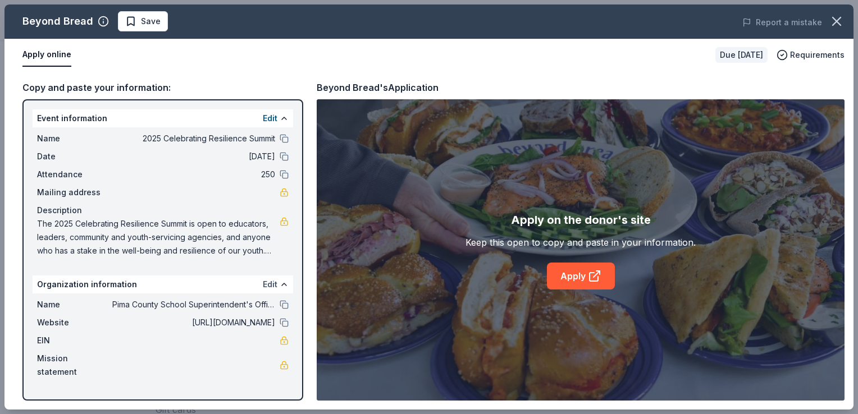
click at [267, 282] on button "Edit" at bounding box center [270, 284] width 15 height 13
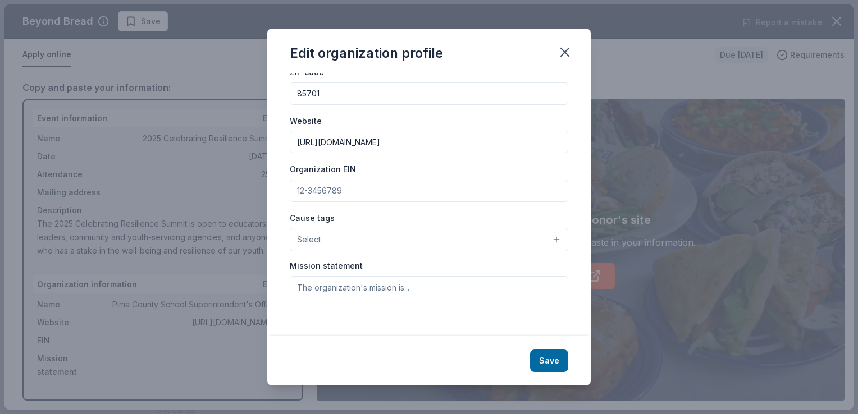
scroll to position [80, 0]
click at [297, 284] on textarea at bounding box center [429, 312] width 279 height 77
paste textarea "We believe all students can succeed and educational excellence is our top prior…"
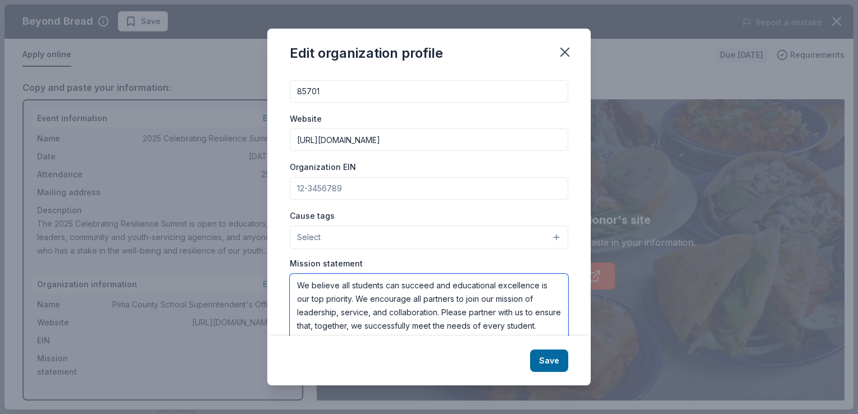
scroll to position [88, 0]
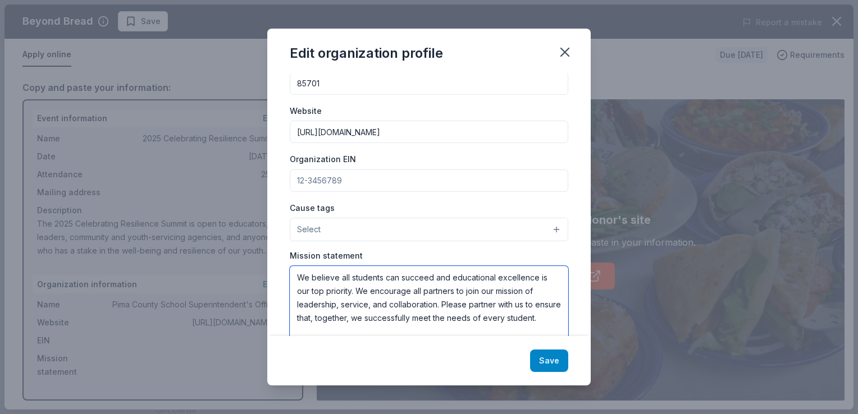
type textarea "We believe all students can succeed and educational excellence is our top prior…"
click at [548, 358] on button "Save" at bounding box center [549, 361] width 38 height 22
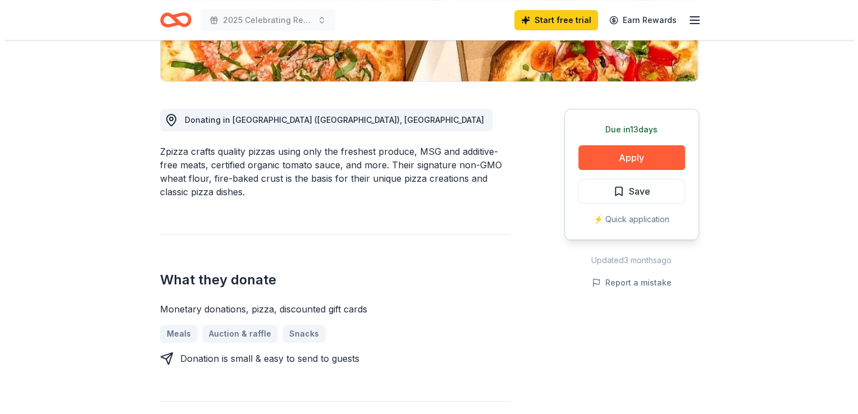
scroll to position [261, 0]
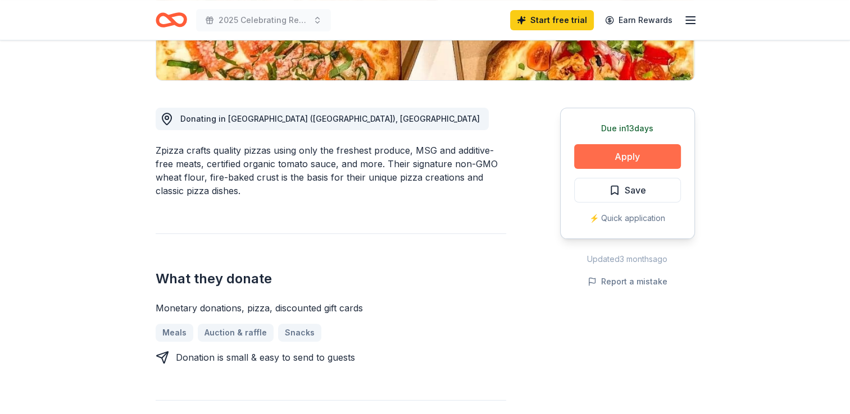
click at [624, 154] on button "Apply" at bounding box center [627, 156] width 107 height 25
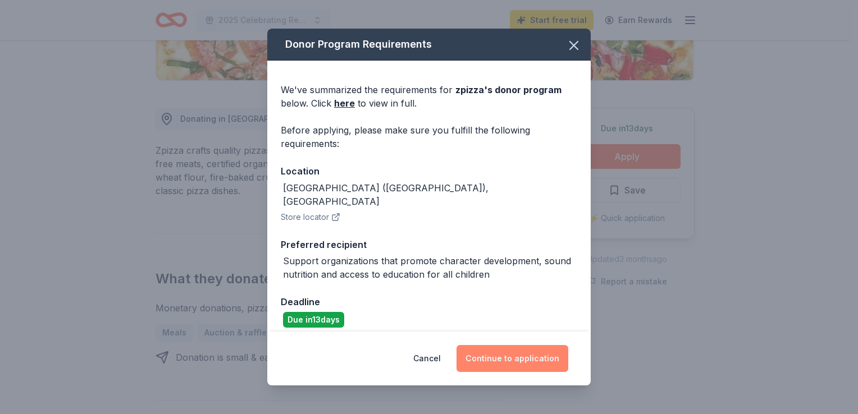
click at [512, 356] on button "Continue to application" at bounding box center [513, 358] width 112 height 27
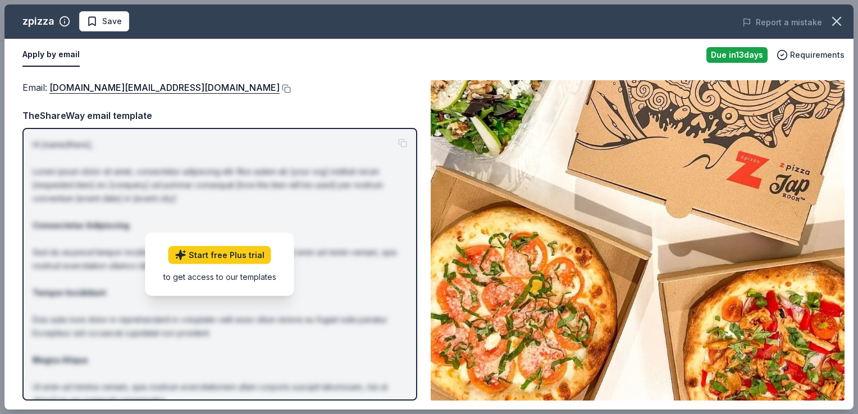
click at [348, 153] on p "Hi [name/there], Lorem ipsum dolor sit amet, consectetur adipiscing elit. Nos a…" at bounding box center [220, 306] width 375 height 337
click at [124, 116] on div "TheShareWay email template" at bounding box center [219, 115] width 395 height 15
click at [61, 56] on button "Apply by email" at bounding box center [50, 55] width 57 height 24
click at [113, 87] on link "marketing.support@zpizza.com" at bounding box center [164, 87] width 230 height 15
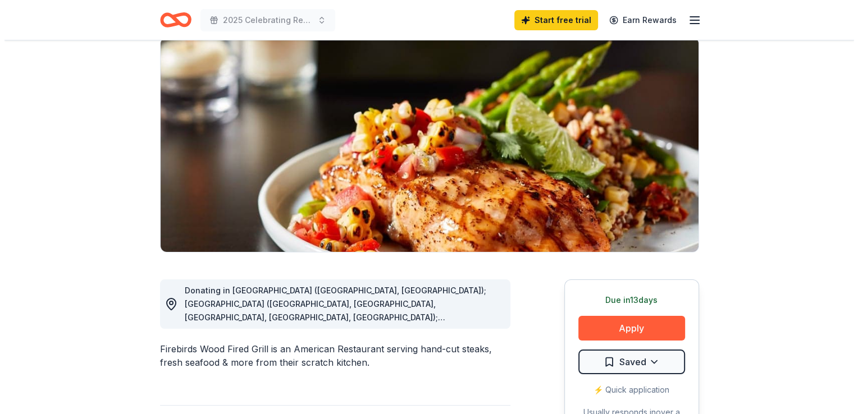
scroll to position [94, 0]
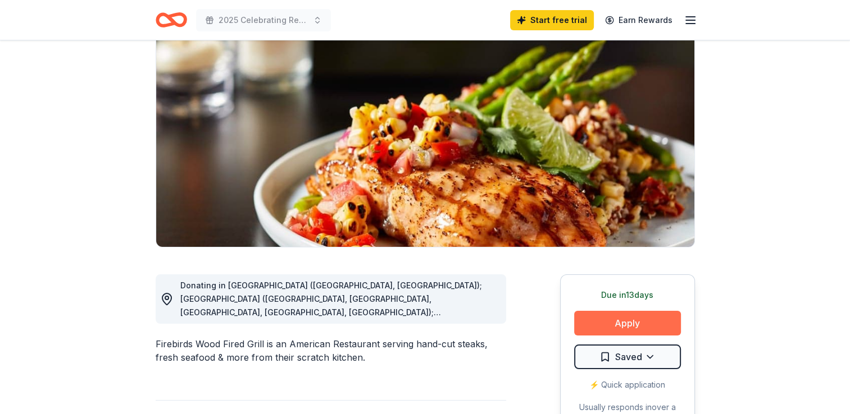
click at [629, 321] on button "Apply" at bounding box center [627, 323] width 107 height 25
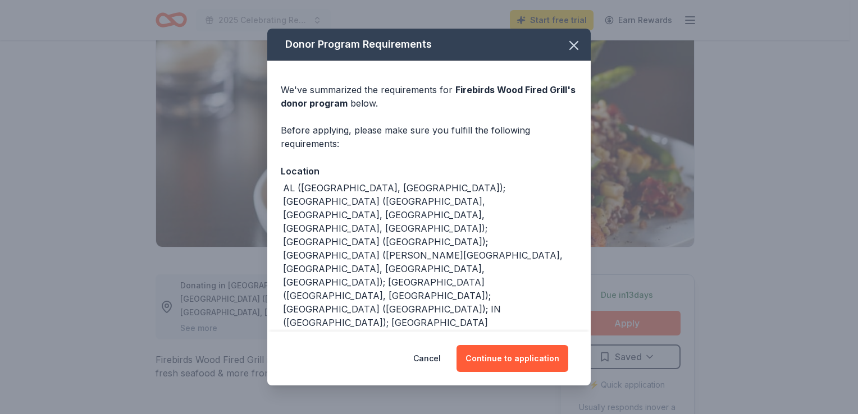
scroll to position [70, 0]
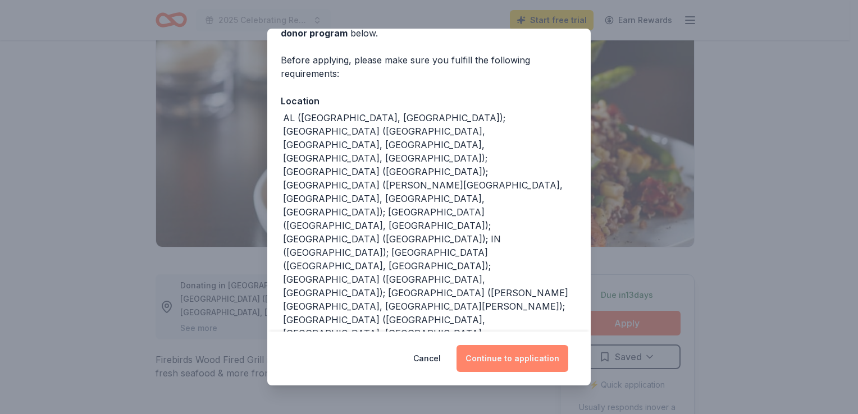
click at [514, 357] on button "Continue to application" at bounding box center [513, 358] width 112 height 27
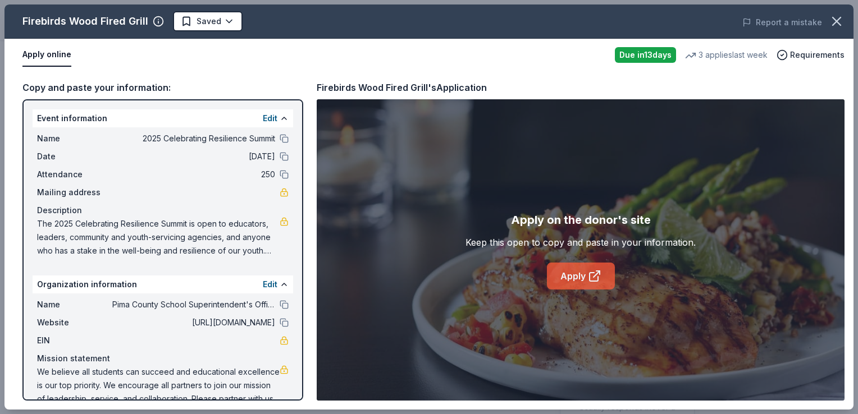
click at [577, 274] on link "Apply" at bounding box center [581, 276] width 68 height 27
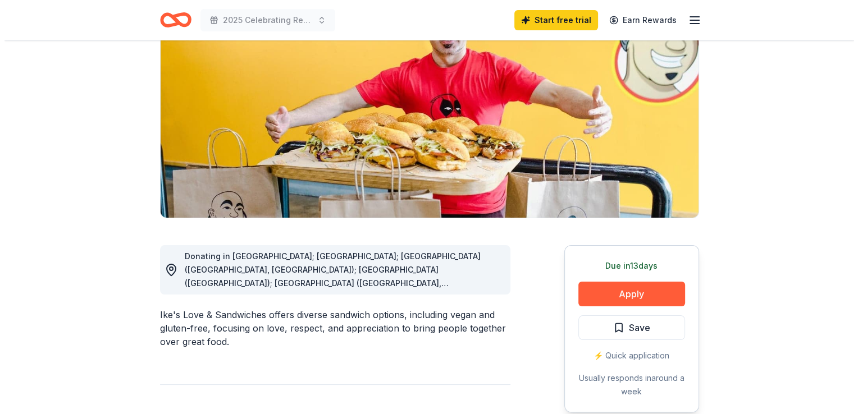
scroll to position [124, 0]
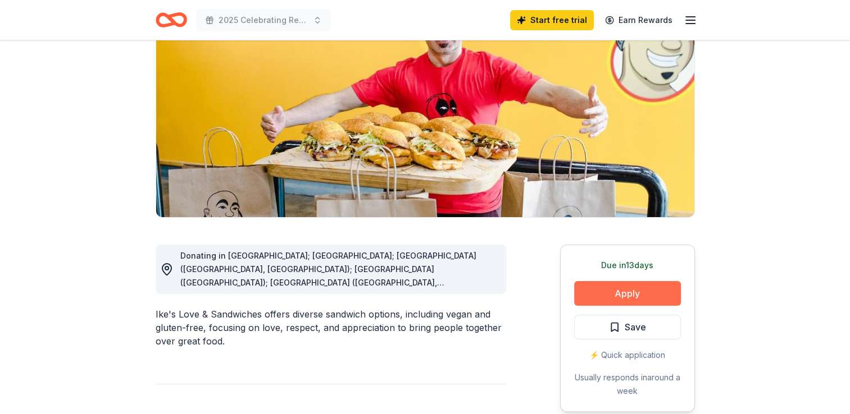
click at [629, 285] on button "Apply" at bounding box center [627, 293] width 107 height 25
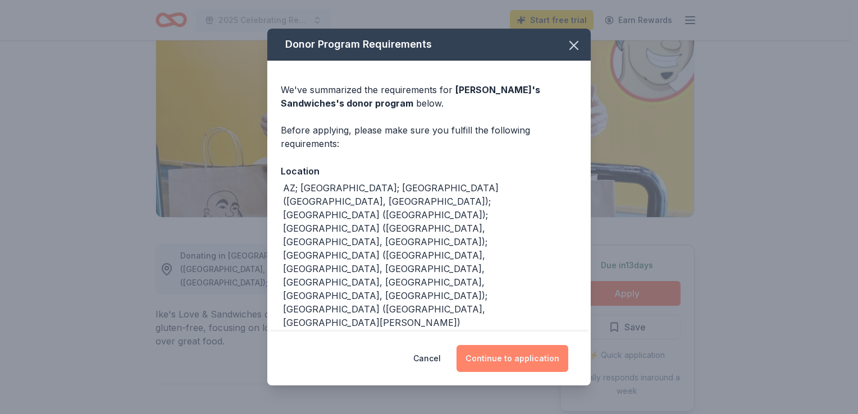
click at [523, 354] on button "Continue to application" at bounding box center [513, 358] width 112 height 27
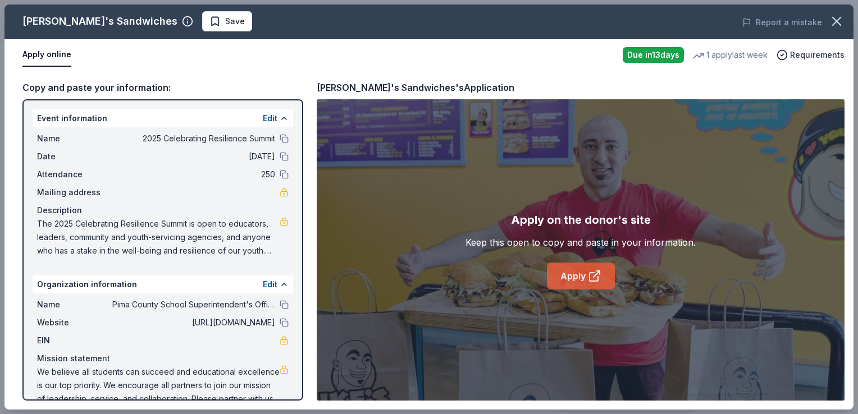
click at [580, 269] on link "Apply" at bounding box center [581, 276] width 68 height 27
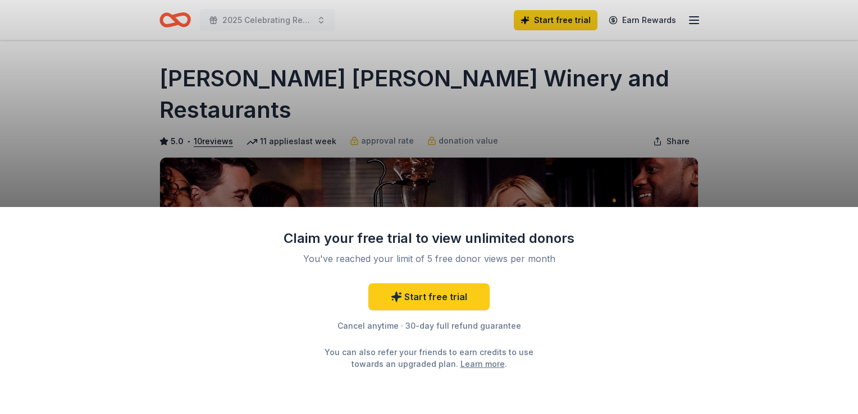
click at [597, 168] on div "Claim your free trial to view unlimited donors You've reached your limit of 5 f…" at bounding box center [429, 207] width 858 height 414
